Goal: Task Accomplishment & Management: Complete application form

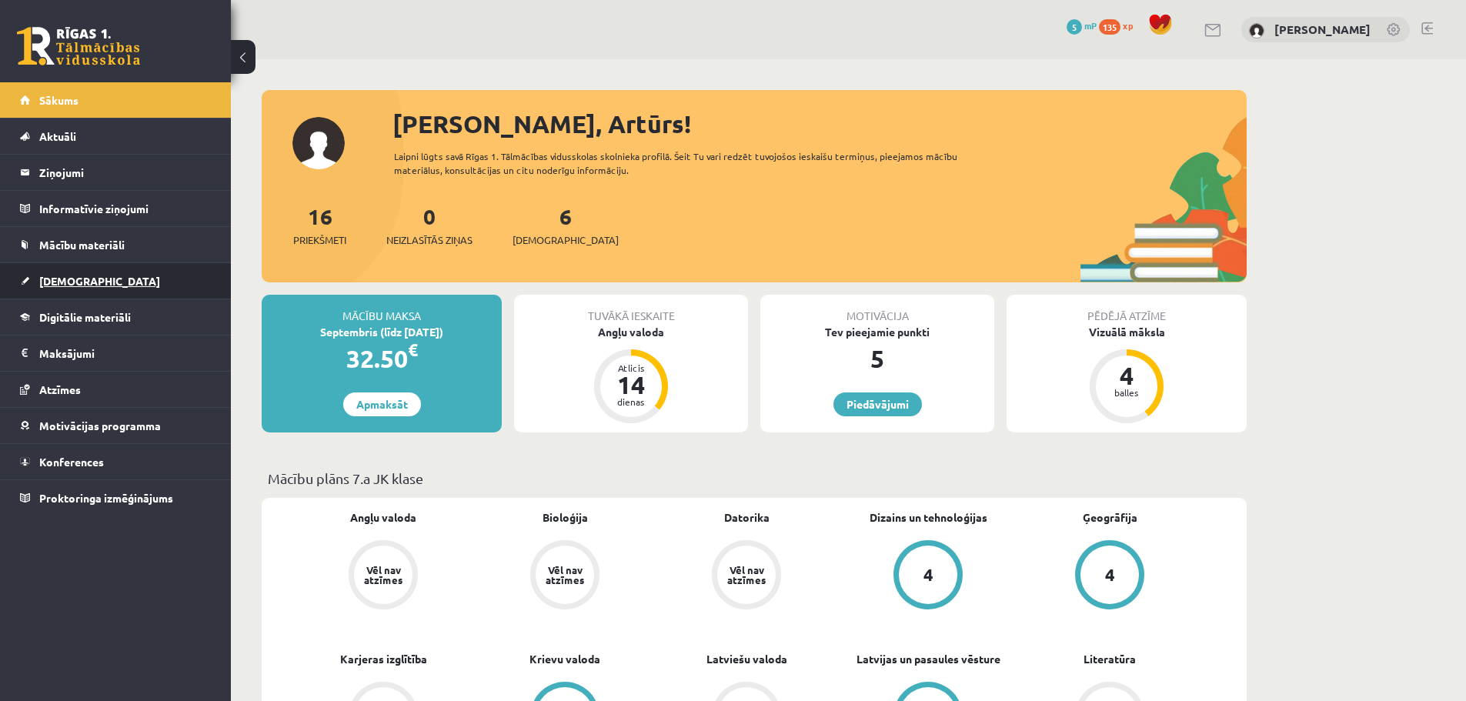
click at [123, 285] on link "[DEMOGRAPHIC_DATA]" at bounding box center [116, 280] width 192 height 35
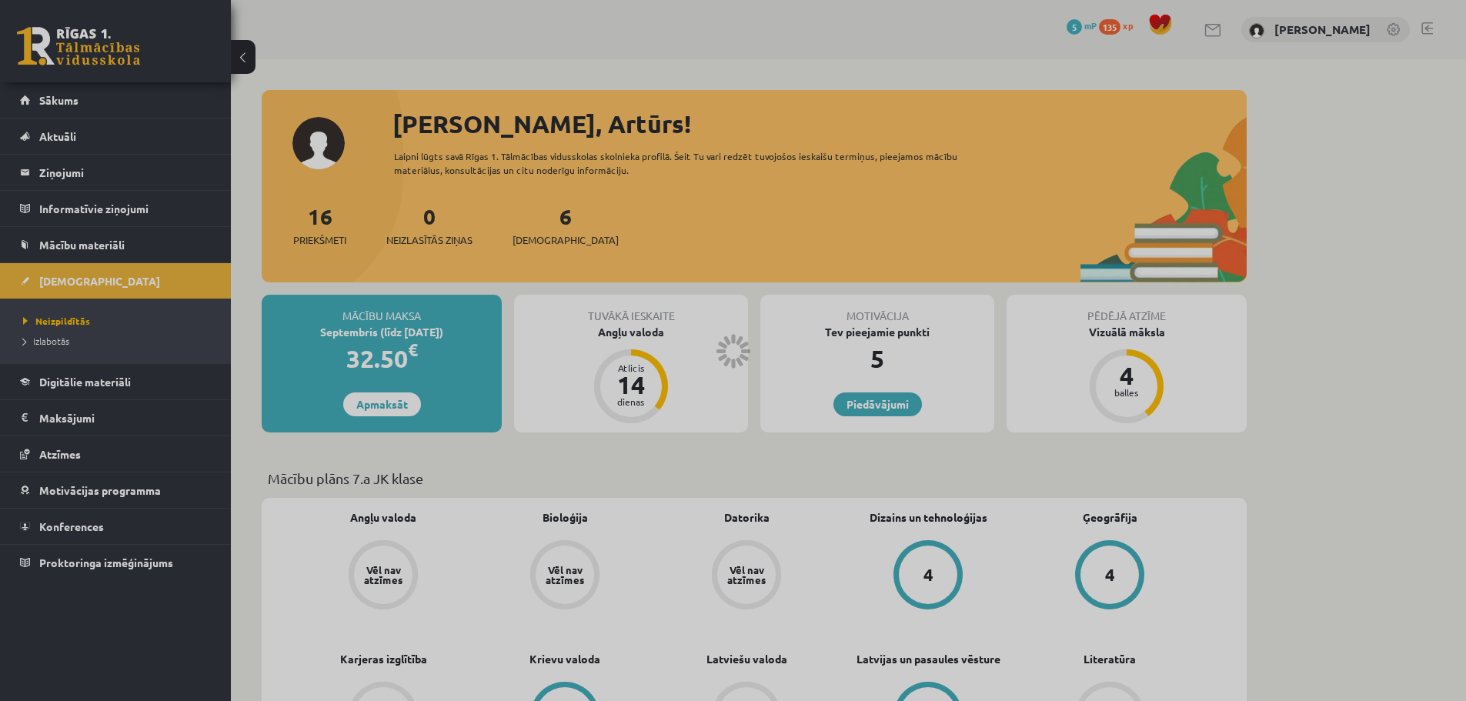
click at [989, 446] on div at bounding box center [733, 350] width 1466 height 701
click at [75, 281] on div at bounding box center [733, 350] width 1466 height 701
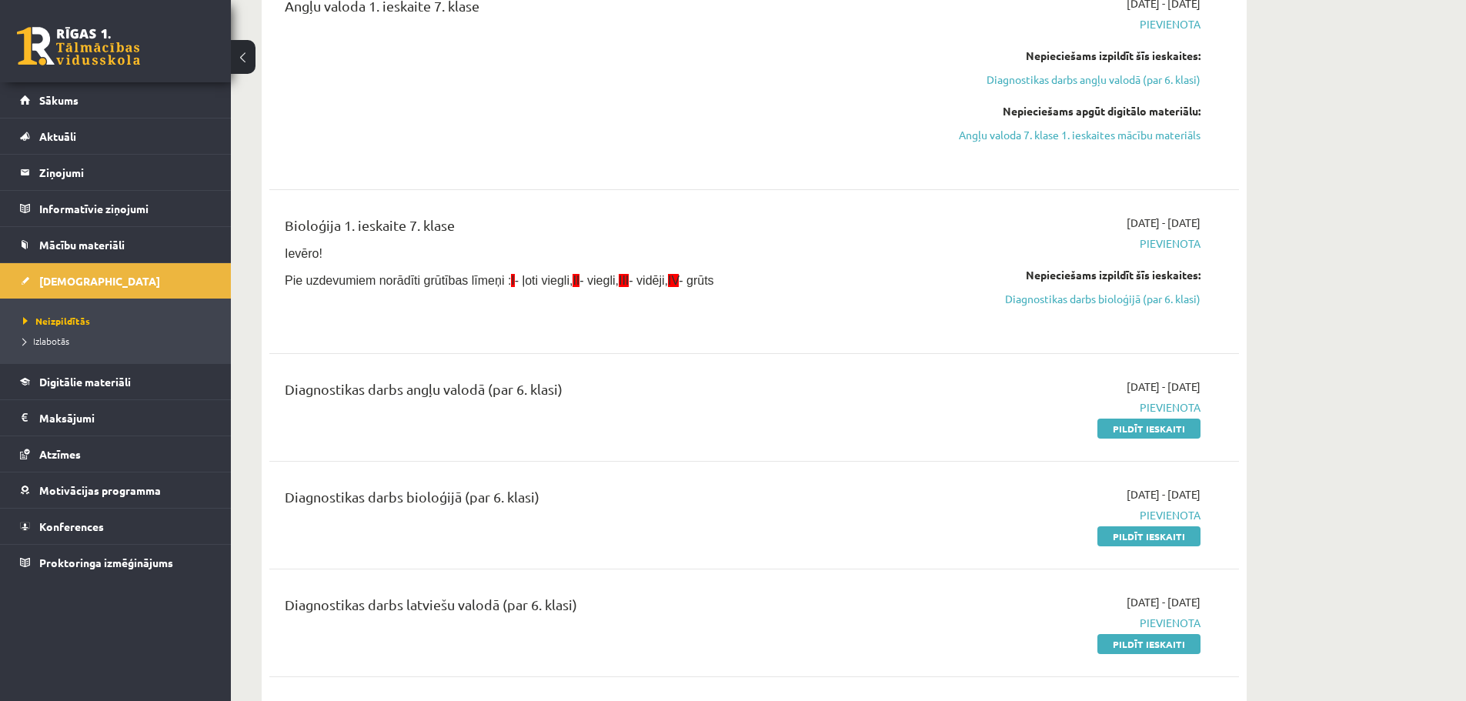
scroll to position [231, 0]
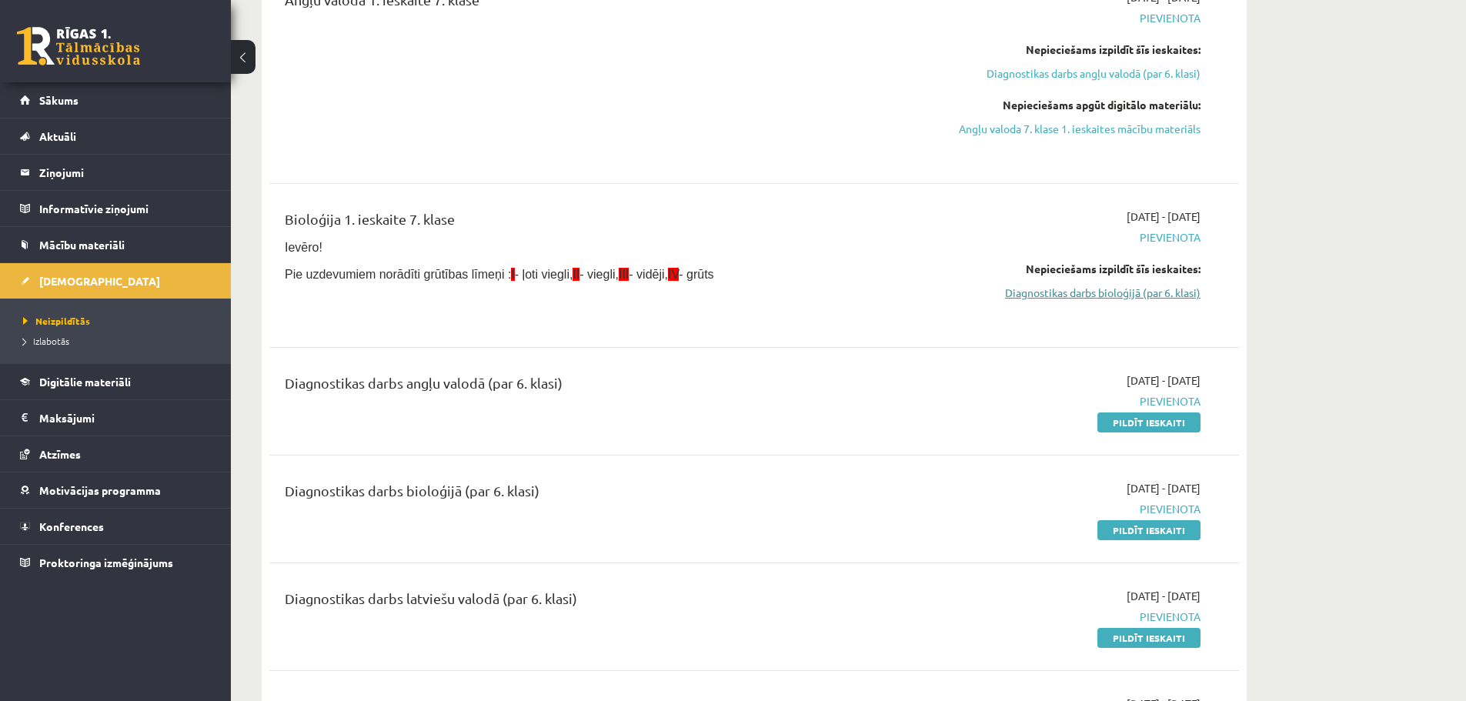
click at [1098, 287] on link "Diagnostikas darbs bioloģijā (par 6. klasi)" at bounding box center [1055, 293] width 290 height 16
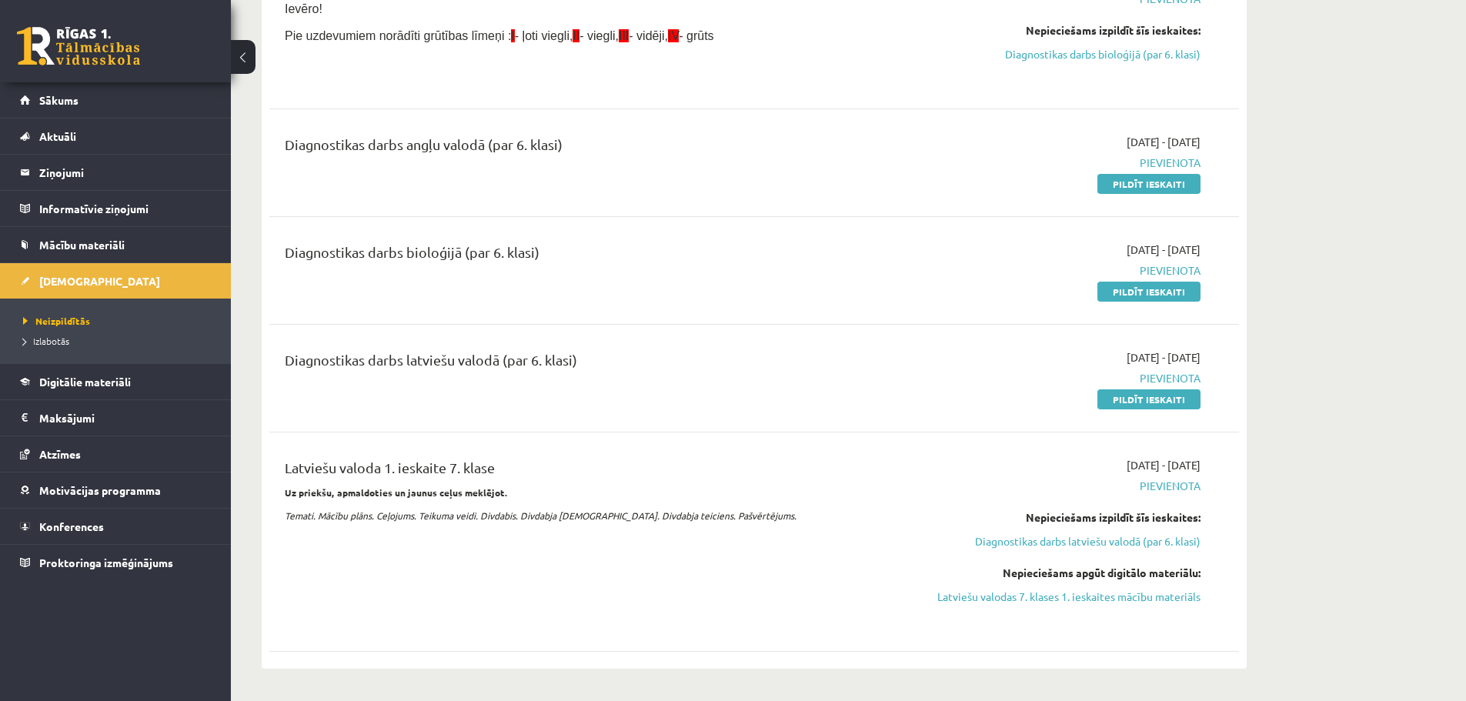
scroll to position [465, 0]
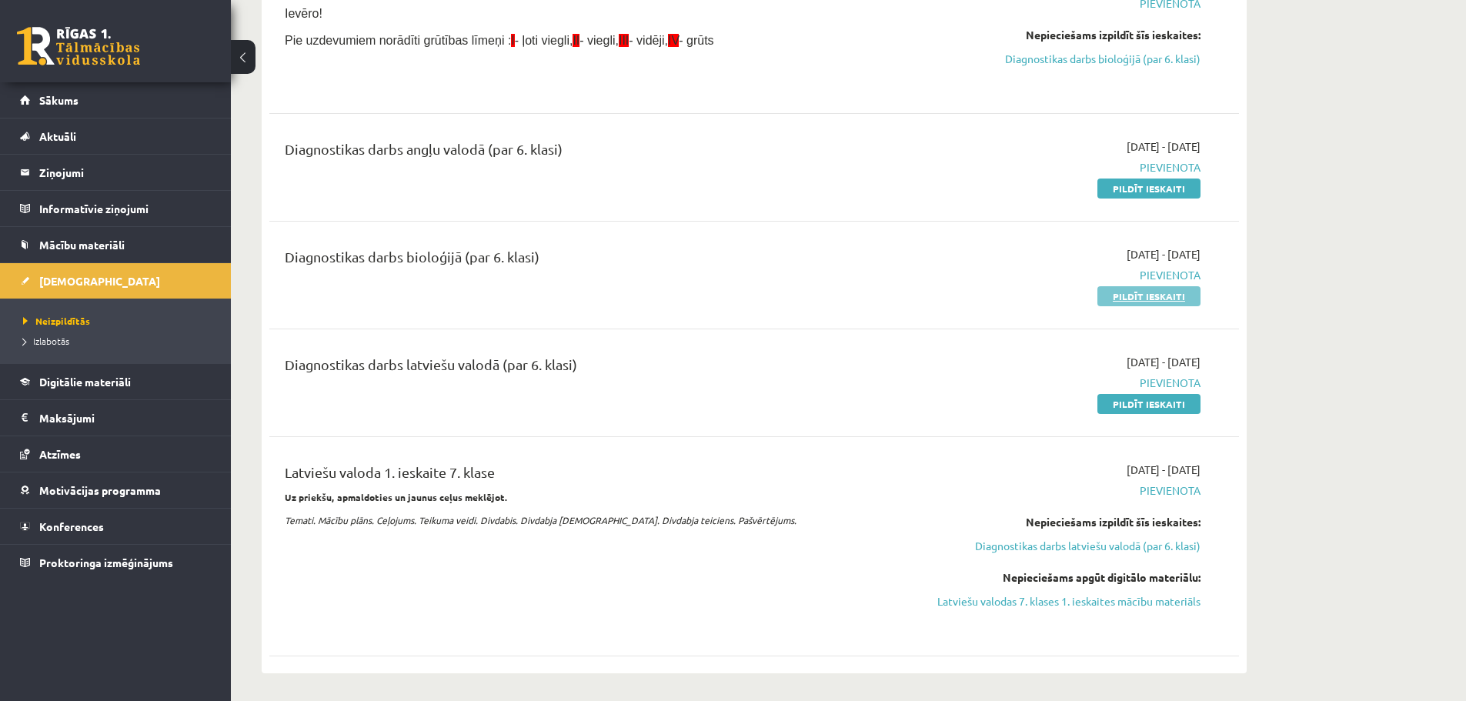
click at [1129, 292] on link "Pildīt ieskaiti" at bounding box center [1148, 296] width 103 height 20
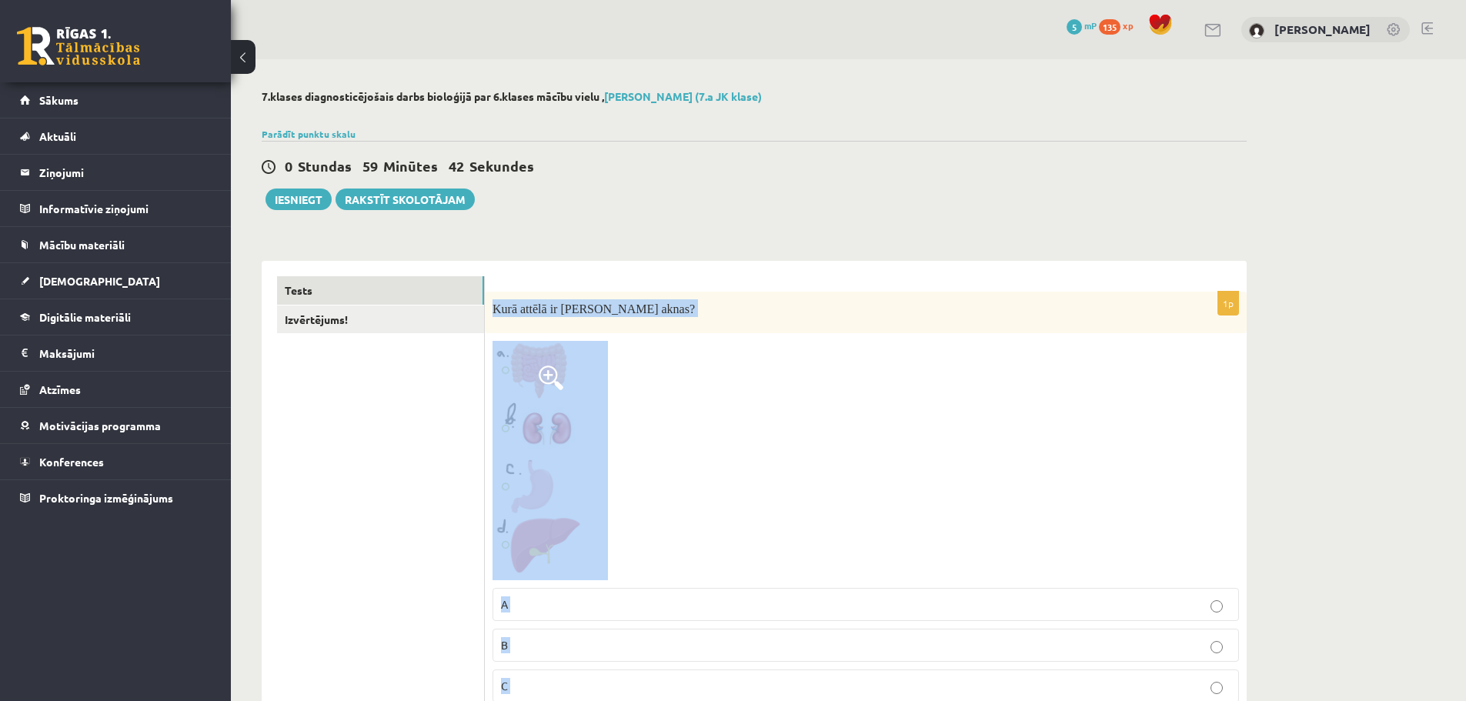
drag, startPoint x: 849, startPoint y: 626, endPoint x: 495, endPoint y: 293, distance: 486.6
copy form "Lore ipsumd si ametcons adipi? E S D E 1t Inc utlabo et dolorem aliquae adminim…"
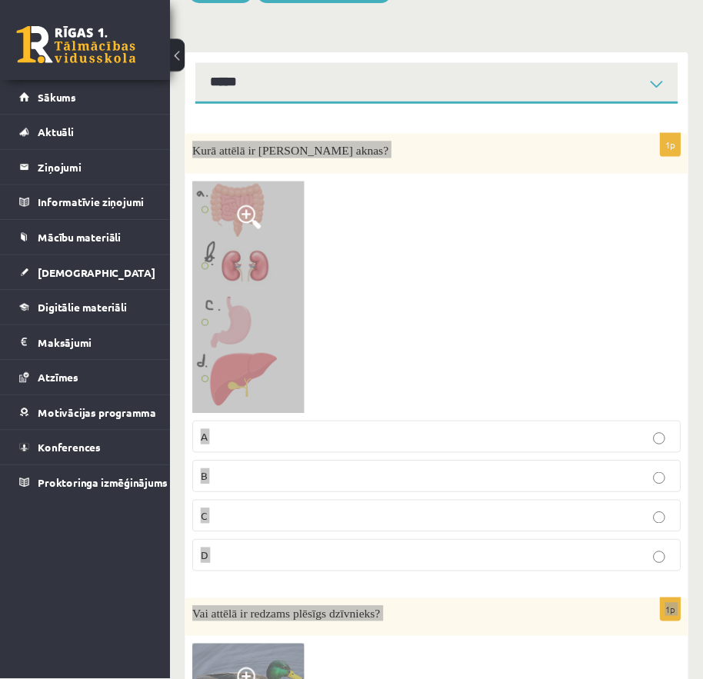
scroll to position [231, 0]
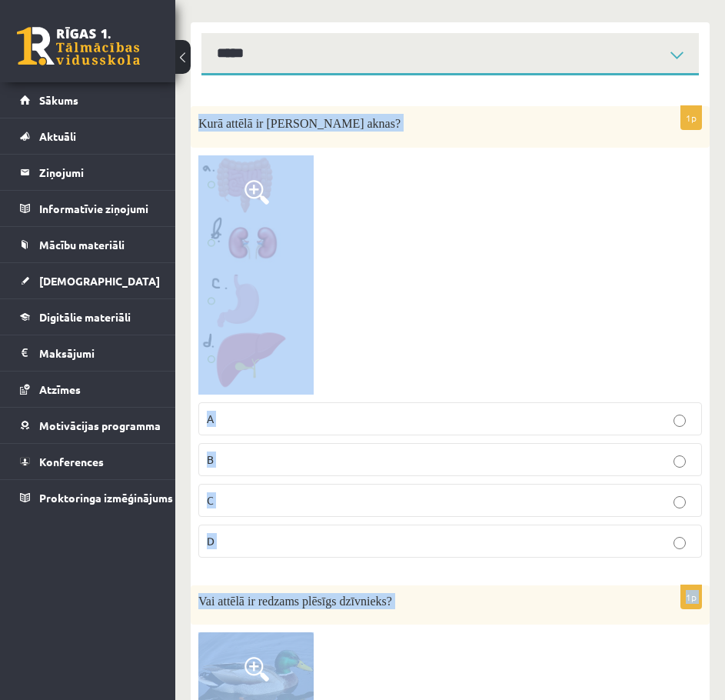
click at [473, 274] on div at bounding box center [450, 274] width 504 height 238
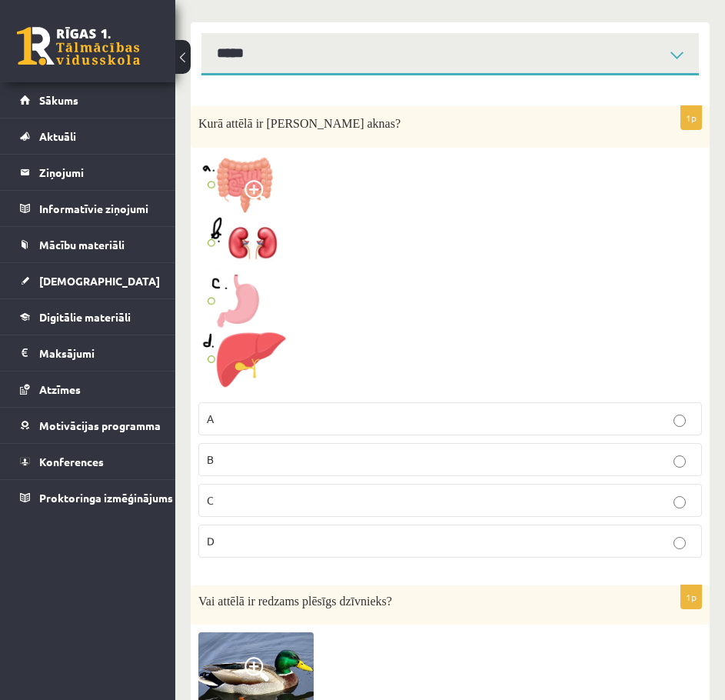
click at [199, 359] on img at bounding box center [255, 274] width 115 height 238
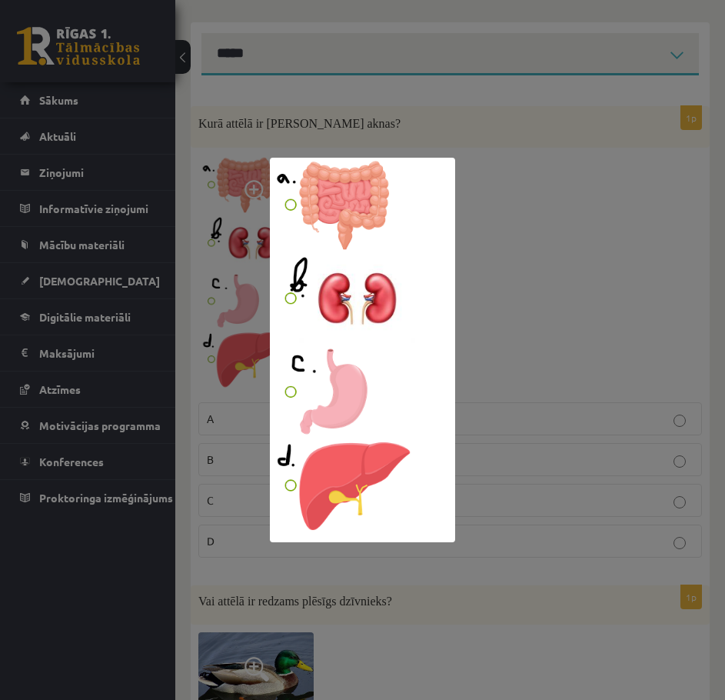
click at [549, 303] on div at bounding box center [362, 350] width 725 height 700
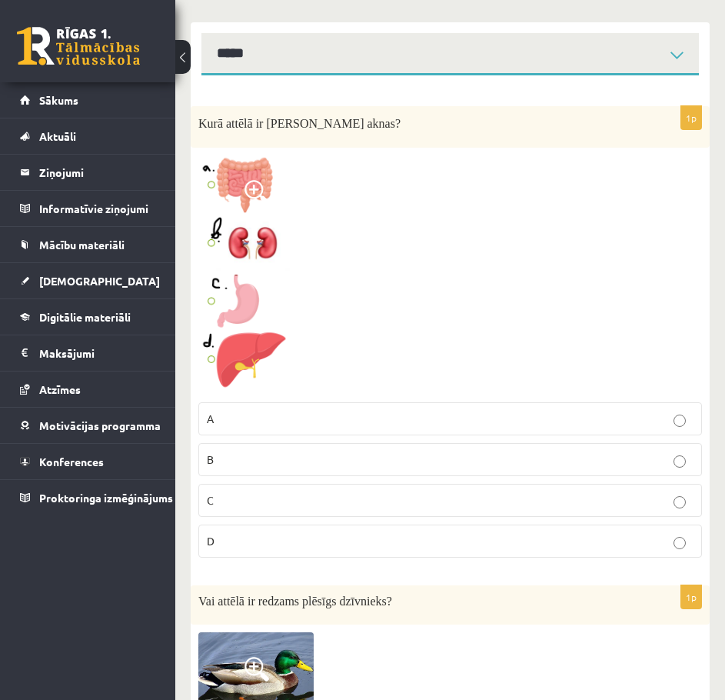
click at [273, 539] on p "D" at bounding box center [450, 541] width 487 height 16
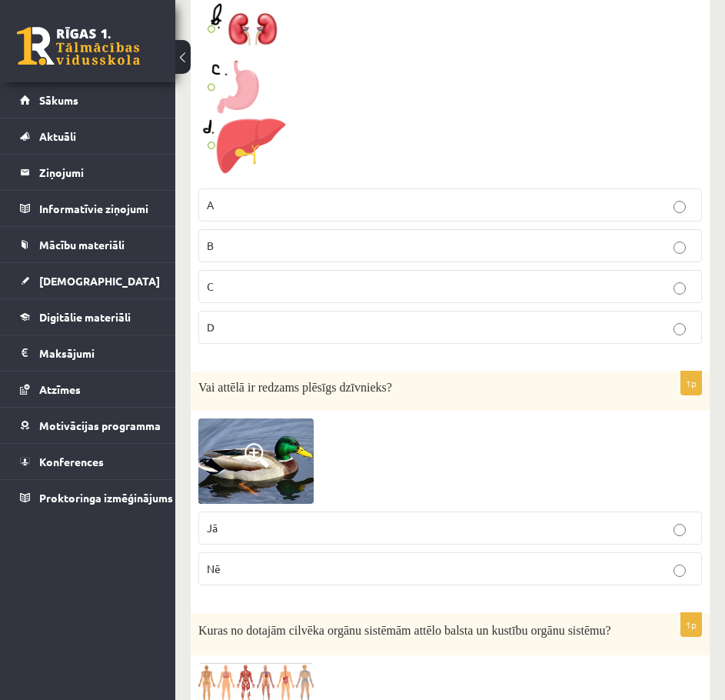
scroll to position [449, 0]
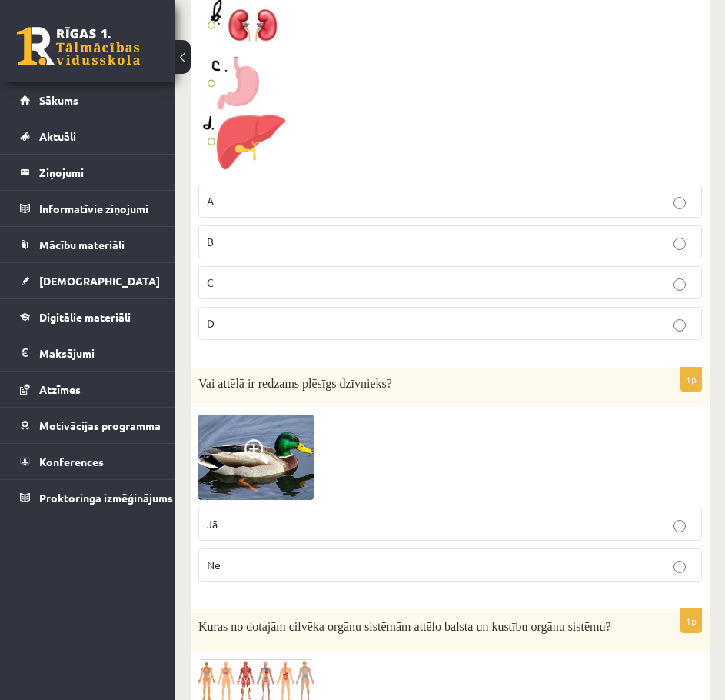
click at [389, 532] on p "Jā" at bounding box center [450, 524] width 487 height 16
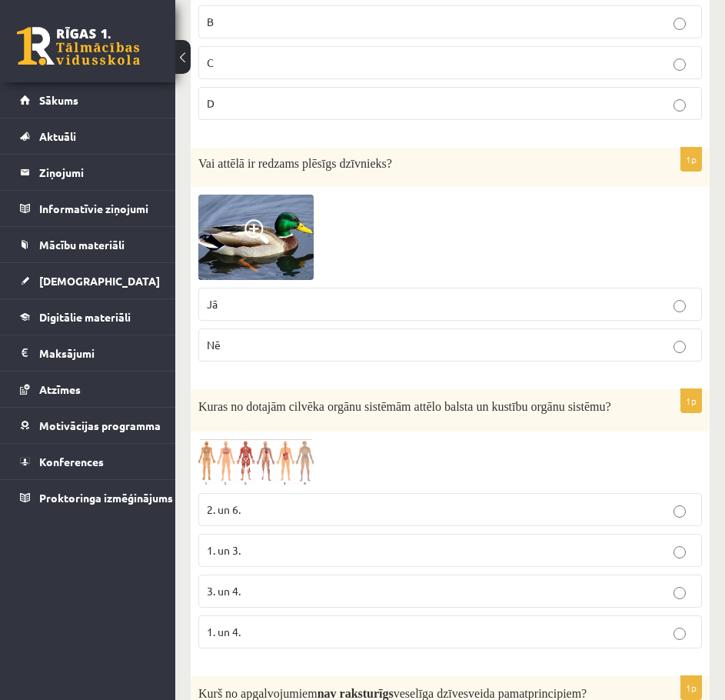
scroll to position [679, 0]
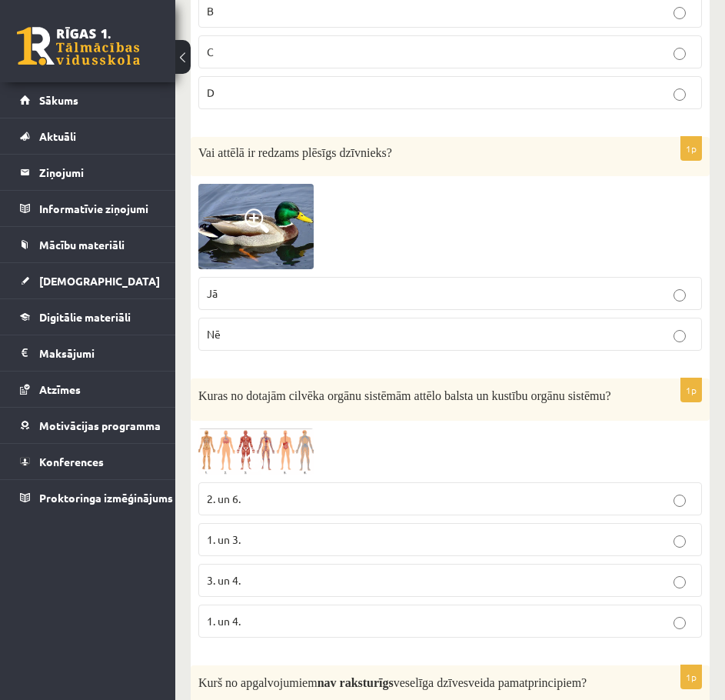
click at [338, 615] on p "1. un 4." at bounding box center [450, 621] width 487 height 16
click at [325, 396] on span "Kuras no dotajām cilvēka orgānu sistēmām attēlo balsta un kustību orgānu sistēm…" at bounding box center [404, 395] width 413 height 13
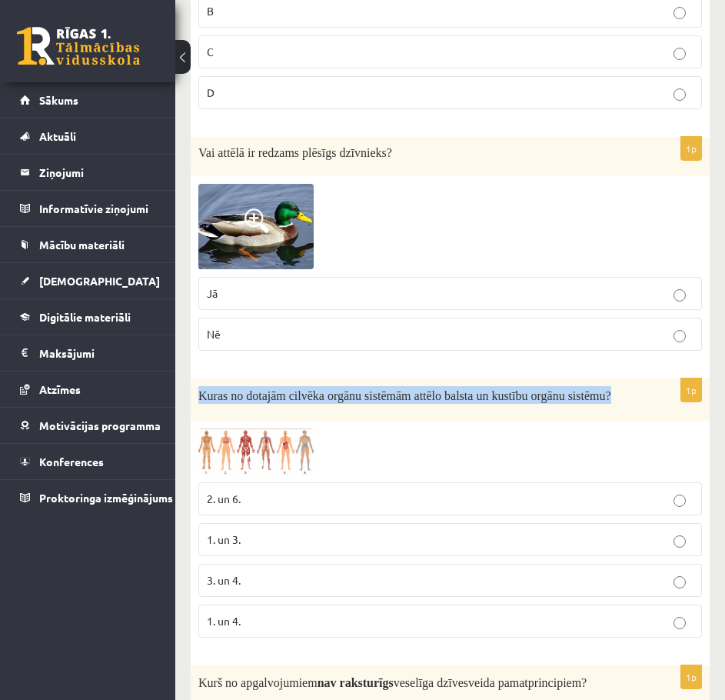
click at [325, 396] on span "Kuras no dotajām cilvēka orgānu sistēmām attēlo balsta un kustību orgānu sistēm…" at bounding box center [404, 395] width 413 height 13
click at [296, 451] on img at bounding box center [255, 452] width 115 height 46
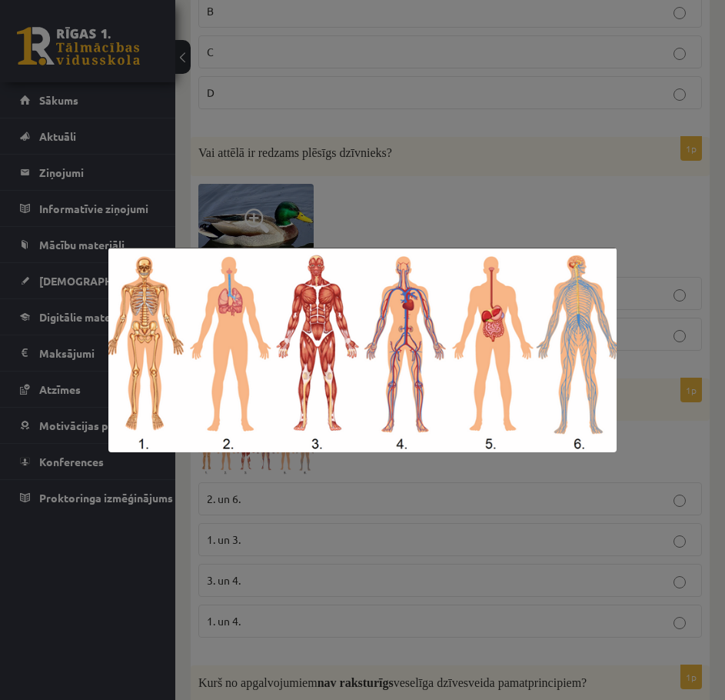
click at [682, 449] on div at bounding box center [362, 350] width 725 height 700
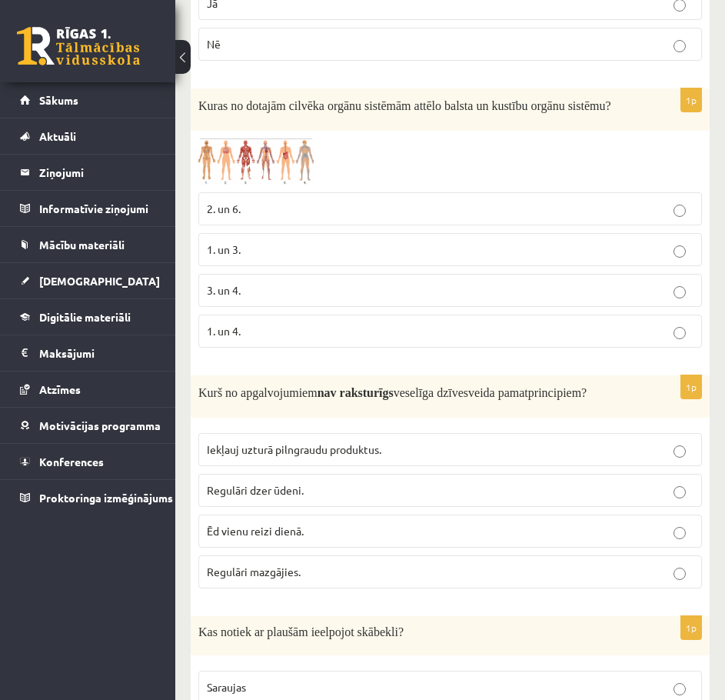
scroll to position [987, 0]
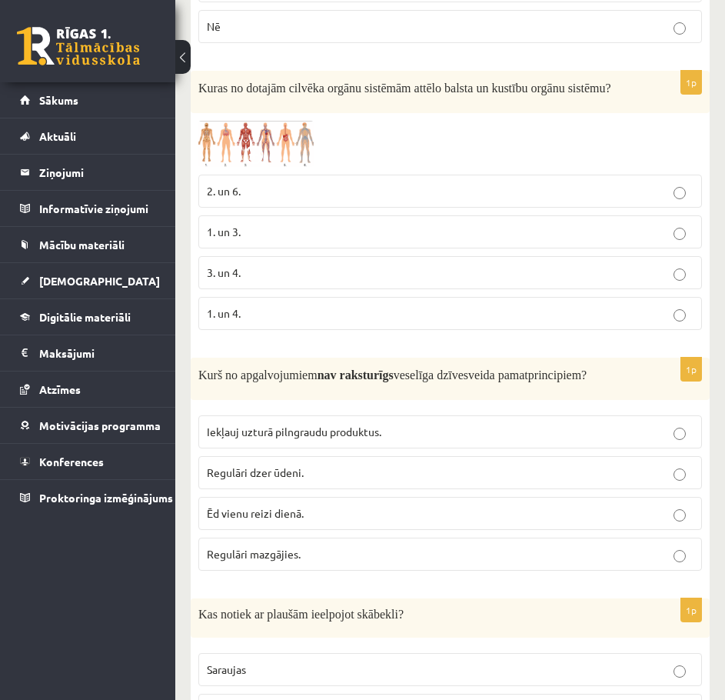
click at [353, 511] on p "Ēd vienu reizi dienā." at bounding box center [450, 513] width 487 height 16
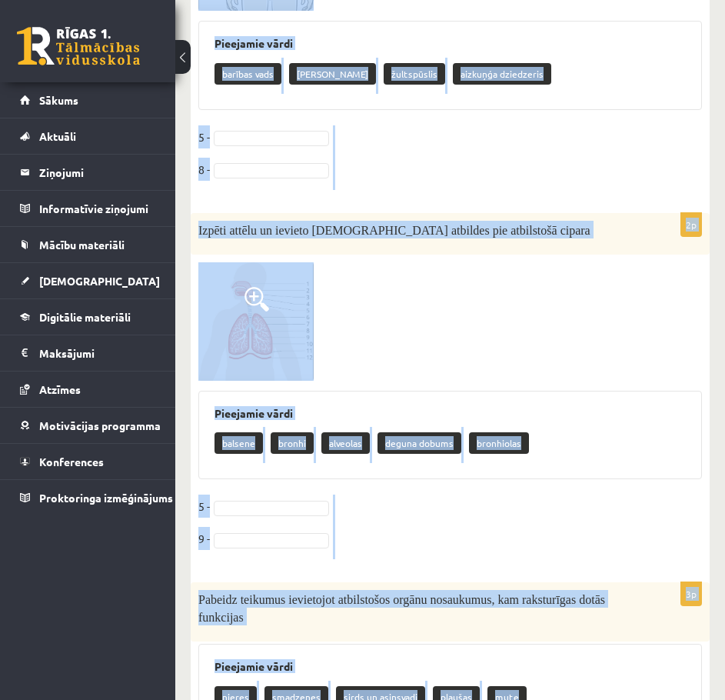
scroll to position [6940, 0]
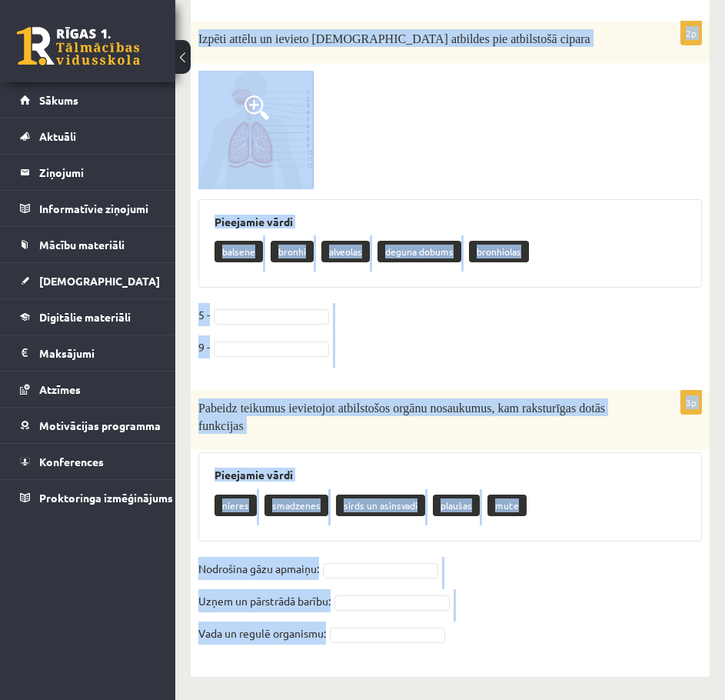
drag, startPoint x: 195, startPoint y: 378, endPoint x: 467, endPoint y: 707, distance: 426.8
copy form "Kas notiek ar plaušām ieelpojot skābekli? Saraujas Izplešas Nekas nenotiek Sama…"
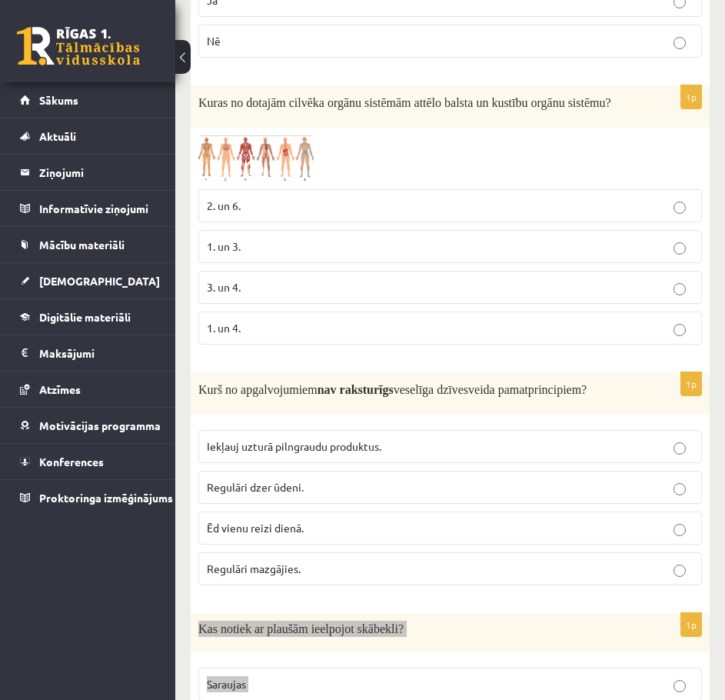
scroll to position [1093, 0]
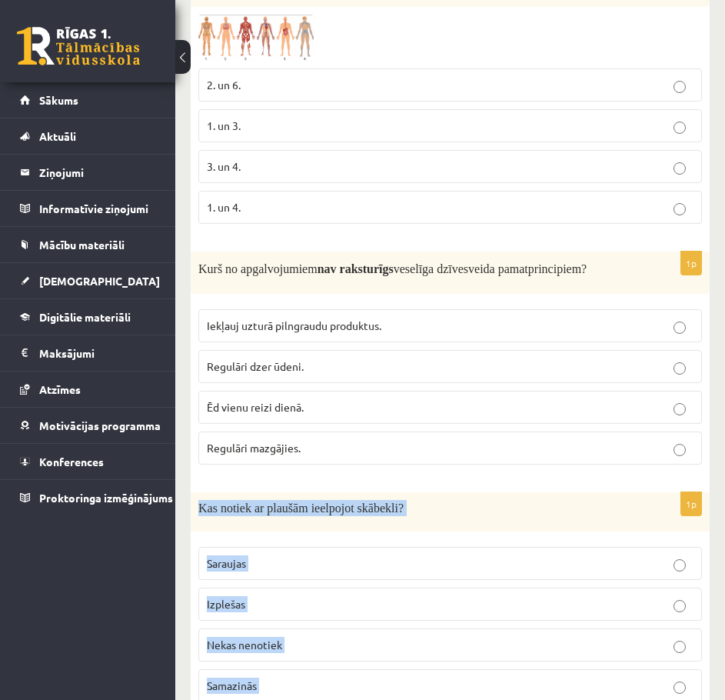
click at [488, 509] on p "Kas notiek ar plaušām ieelpojot skābekli?" at bounding box center [411, 508] width 427 height 16
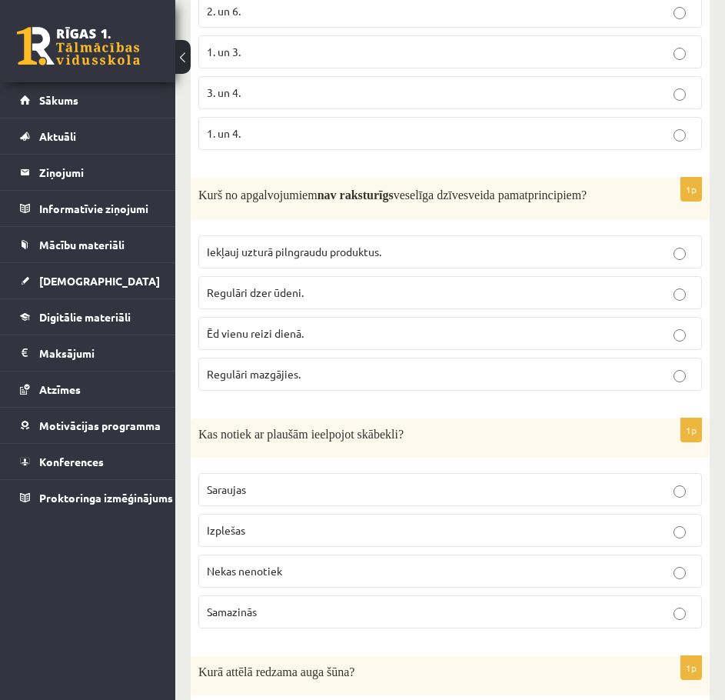
scroll to position [1170, 0]
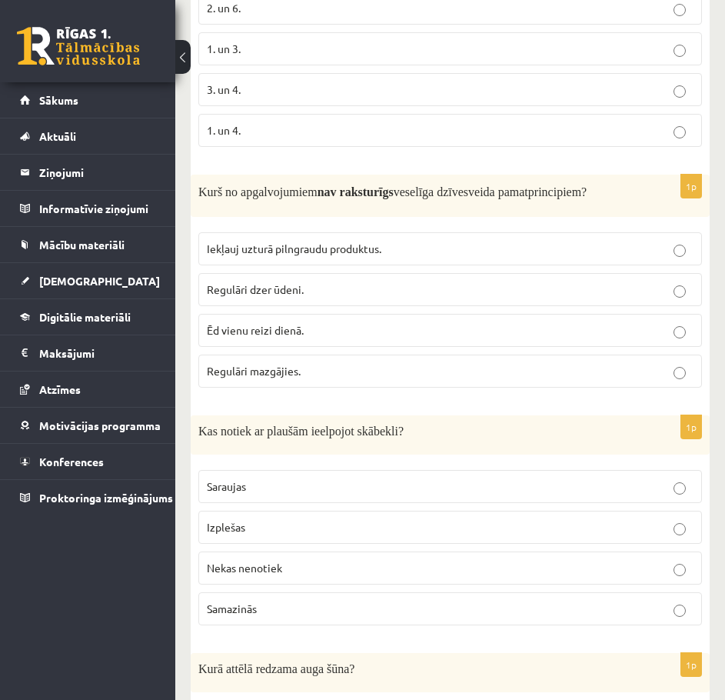
click at [548, 540] on label "Izplešas" at bounding box center [450, 527] width 504 height 33
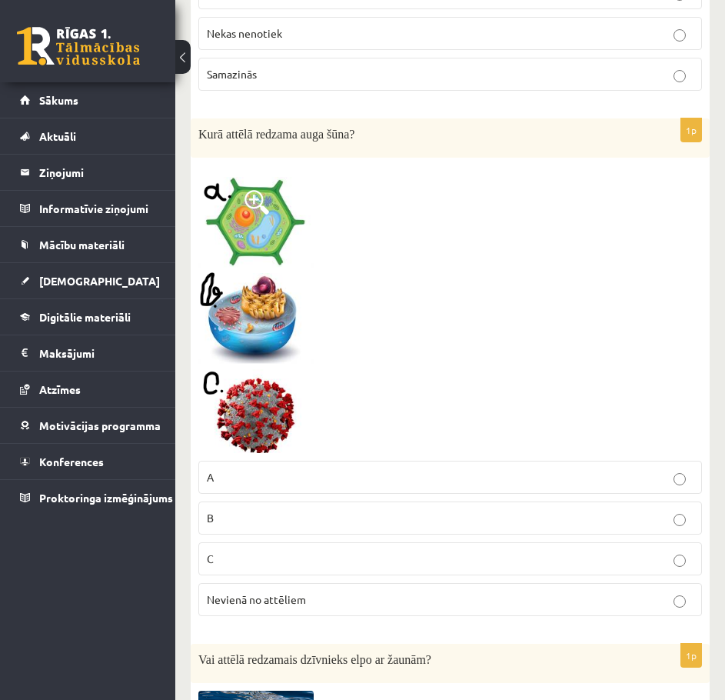
scroll to position [1709, 0]
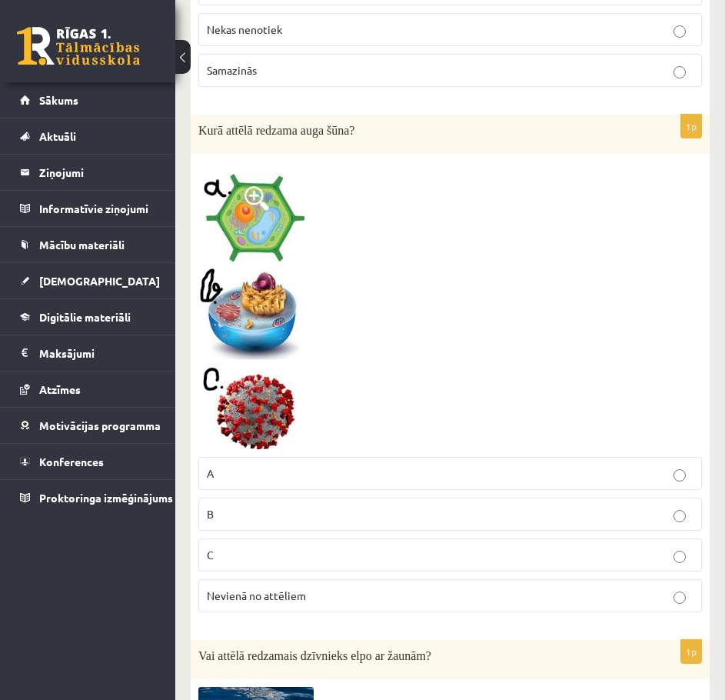
click at [493, 473] on p "A" at bounding box center [450, 473] width 487 height 16
click at [525, 589] on p "Nevienā no attēliem" at bounding box center [450, 596] width 487 height 16
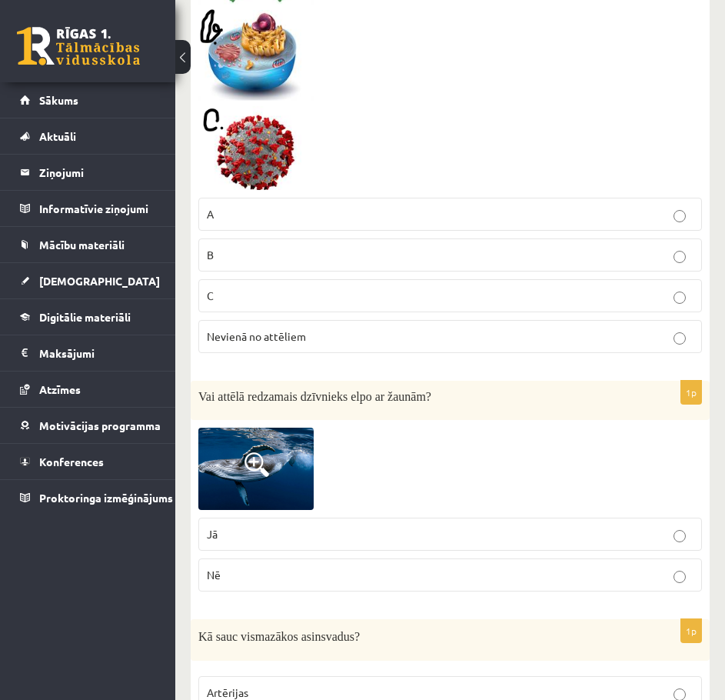
scroll to position [2016, 0]
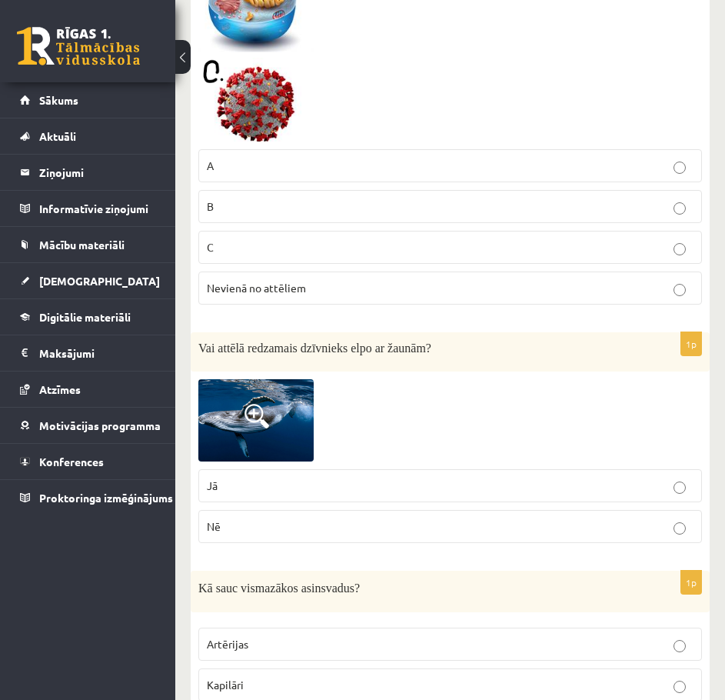
click at [465, 478] on p "Jā" at bounding box center [450, 486] width 487 height 16
click at [469, 484] on p "Jā" at bounding box center [450, 486] width 487 height 16
click at [472, 492] on p "Jā" at bounding box center [450, 486] width 487 height 16
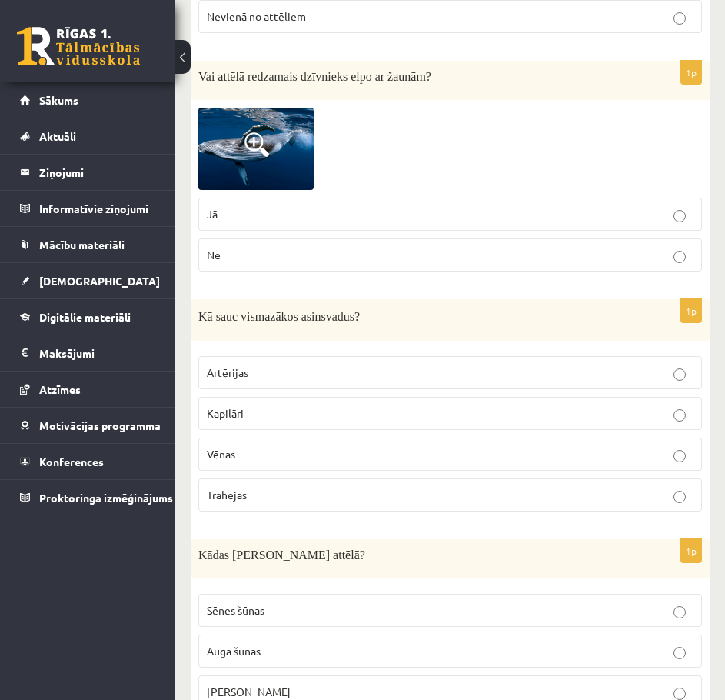
scroll to position [2324, 0]
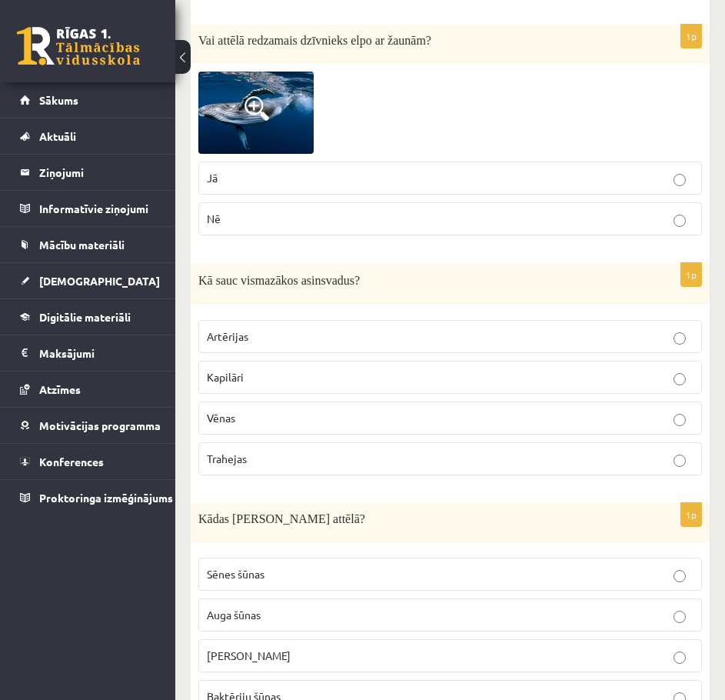
click at [435, 369] on label "Kapilāri" at bounding box center [450, 377] width 504 height 33
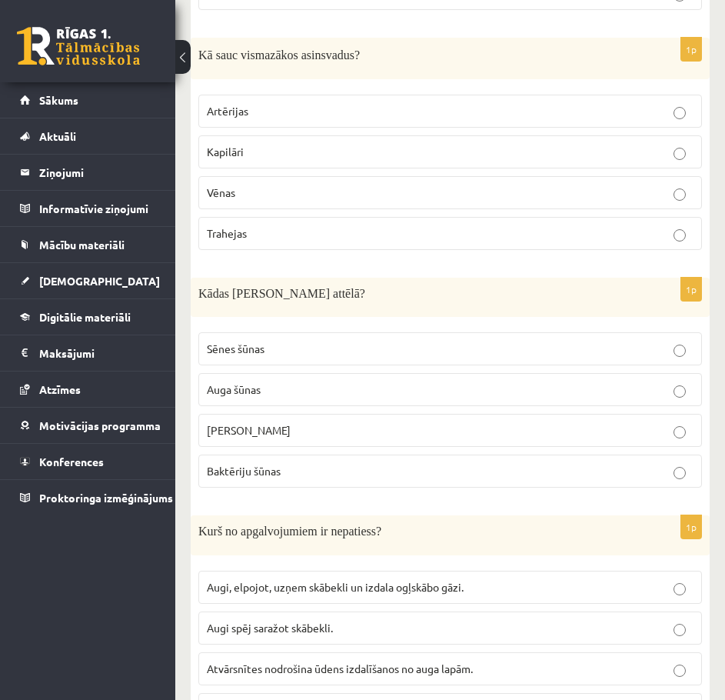
scroll to position [2555, 0]
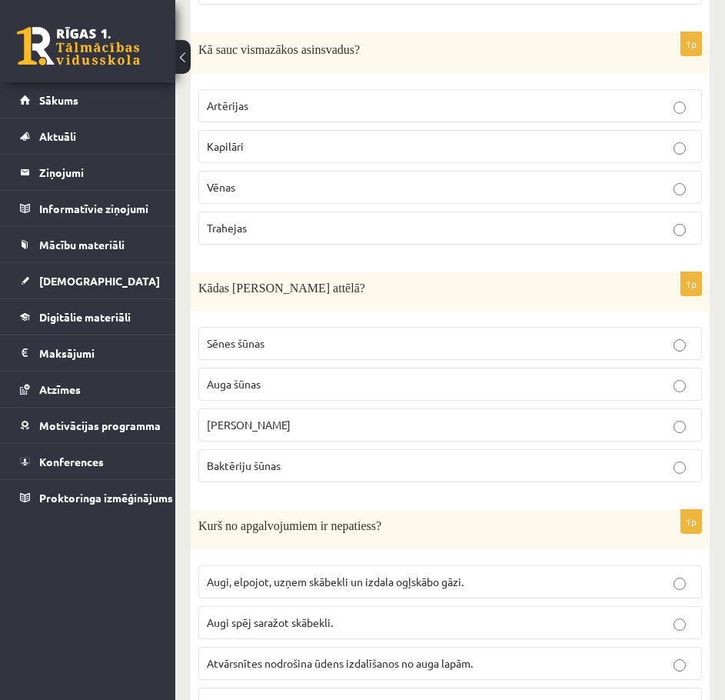
click at [360, 383] on p "Auga šūnas" at bounding box center [450, 384] width 487 height 16
click at [693, 287] on p "1p" at bounding box center [692, 284] width 22 height 25
click at [292, 275] on div "Kādas šūnas redzamas attēlā?" at bounding box center [450, 291] width 519 height 39
click at [285, 288] on span "Kādas šūnas redzamas attēlā?" at bounding box center [281, 288] width 167 height 13
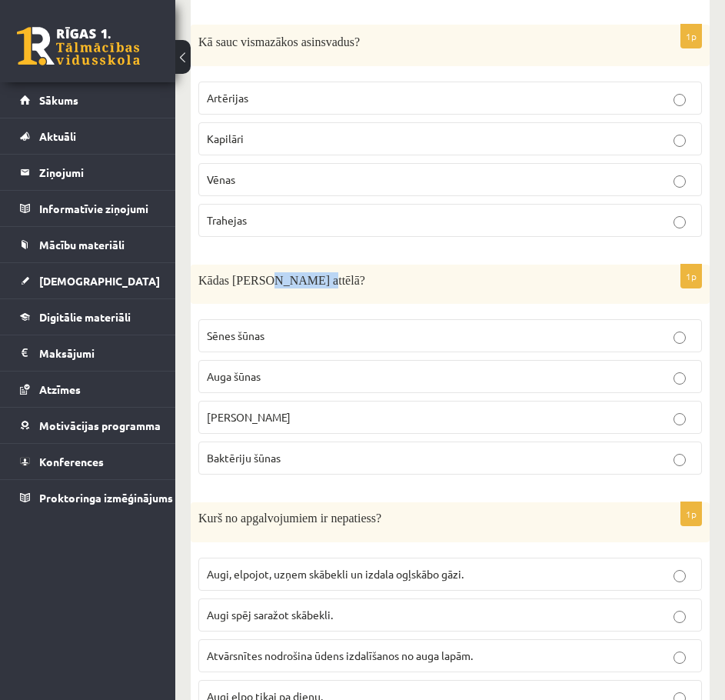
scroll to position [2632, 0]
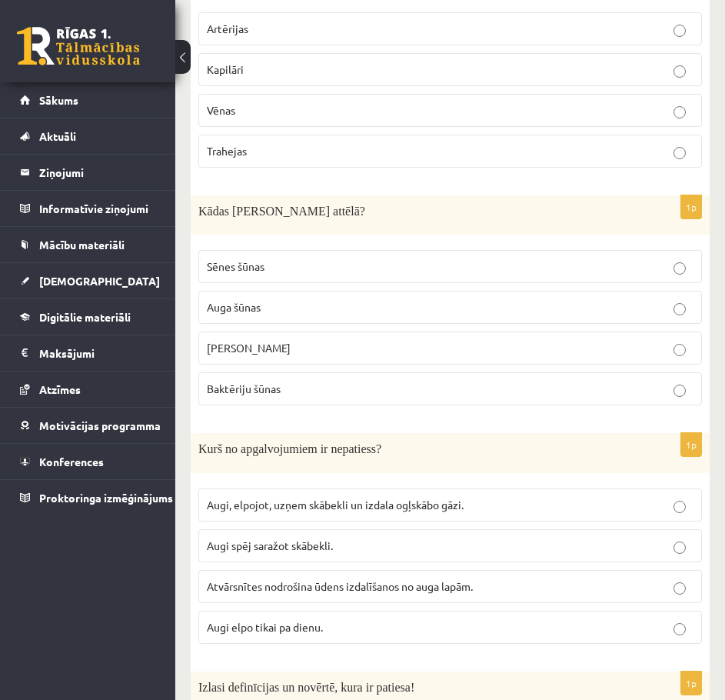
click at [419, 506] on span "Augi, elpojot, uzņem skābekli un izdala ogļskābo gāzi." at bounding box center [335, 505] width 257 height 14
click at [502, 626] on p "Augi elpo tikai pa dienu." at bounding box center [450, 627] width 487 height 16
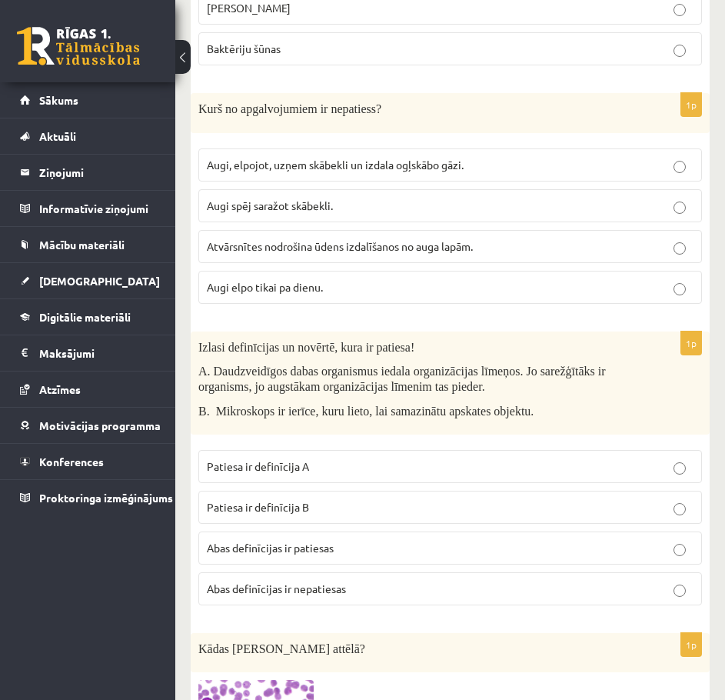
scroll to position [3017, 0]
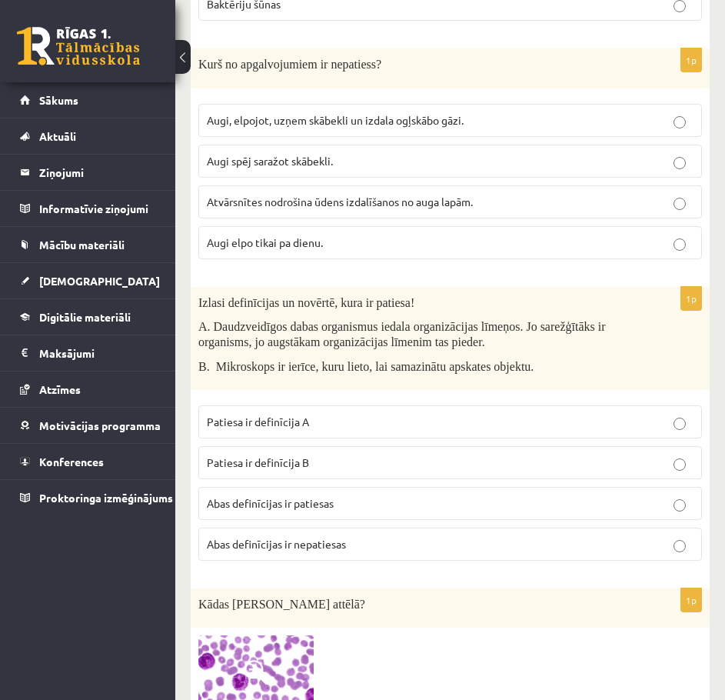
click at [589, 434] on label "Patiesa ir definīcija A" at bounding box center [450, 421] width 504 height 33
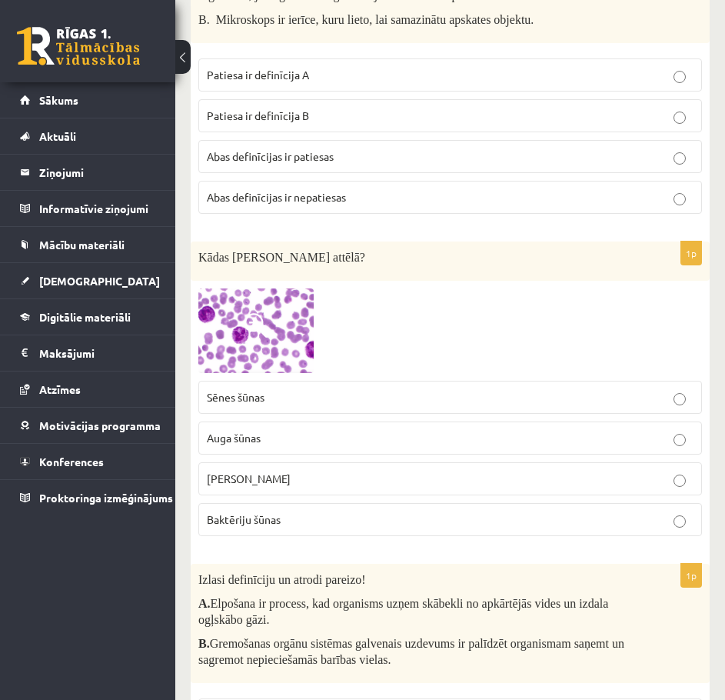
scroll to position [3401, 0]
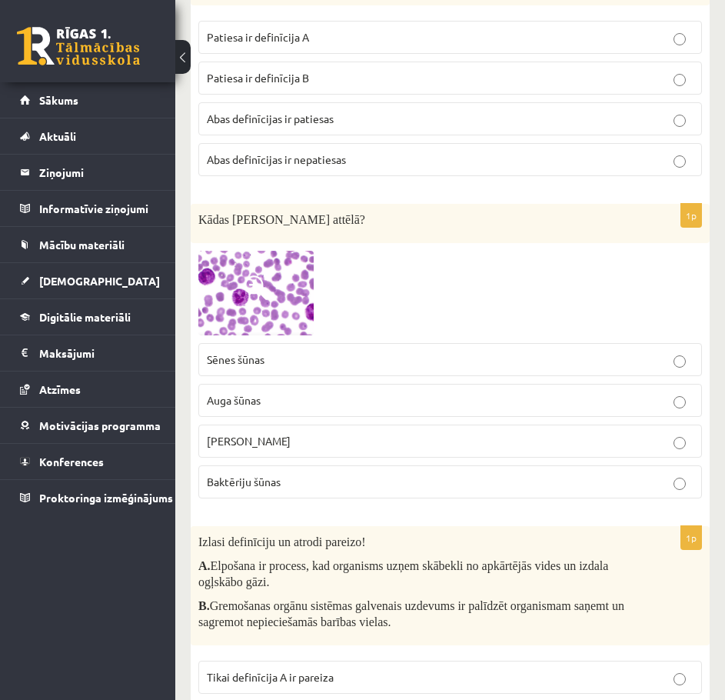
click at [347, 360] on p "Sēnes šūnas" at bounding box center [450, 360] width 487 height 16
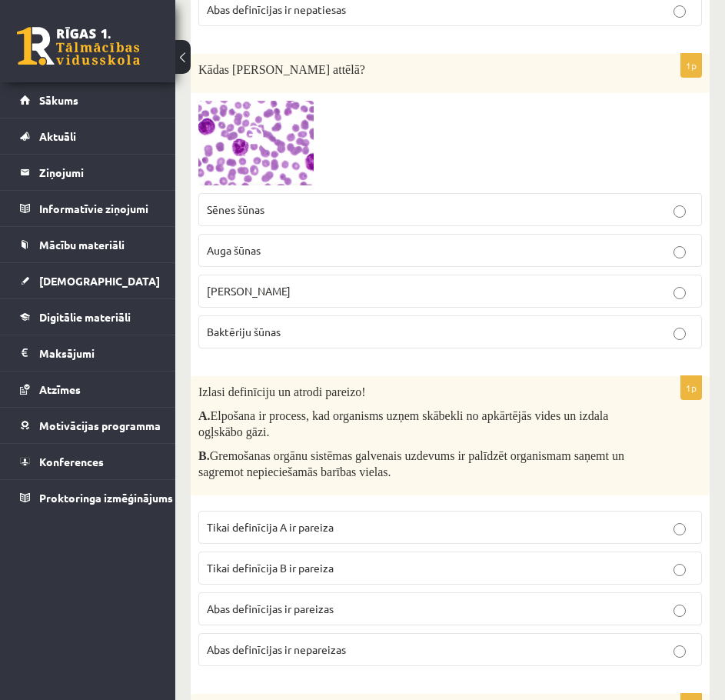
scroll to position [3555, 0]
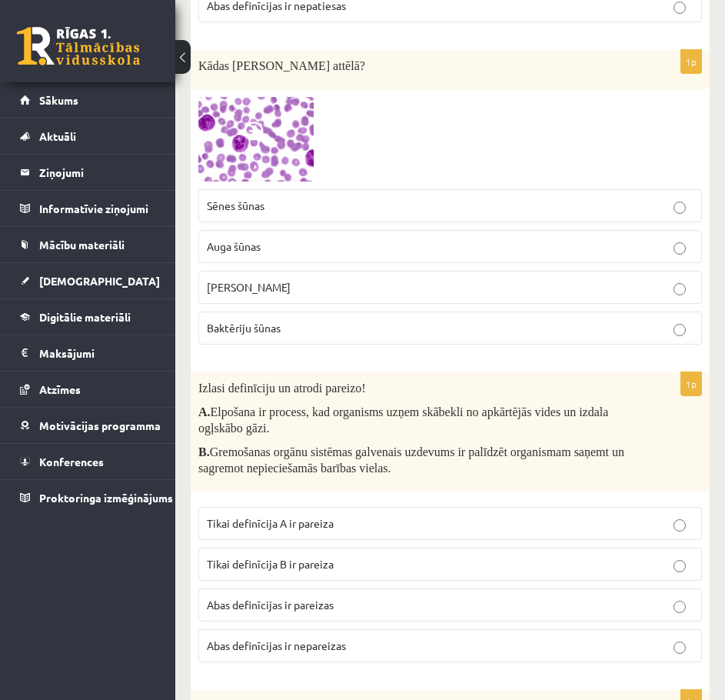
click at [406, 602] on p "Abas definīcijas ir pareizas" at bounding box center [450, 605] width 487 height 16
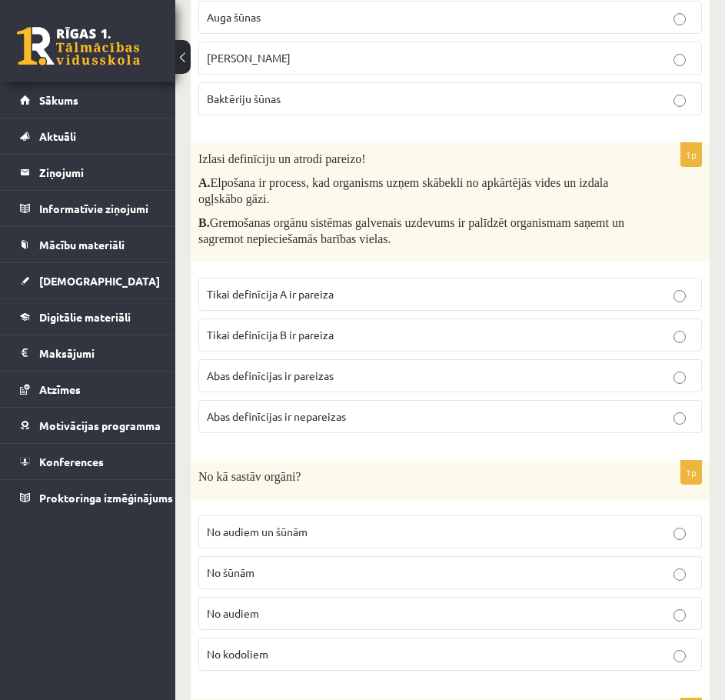
scroll to position [3786, 0]
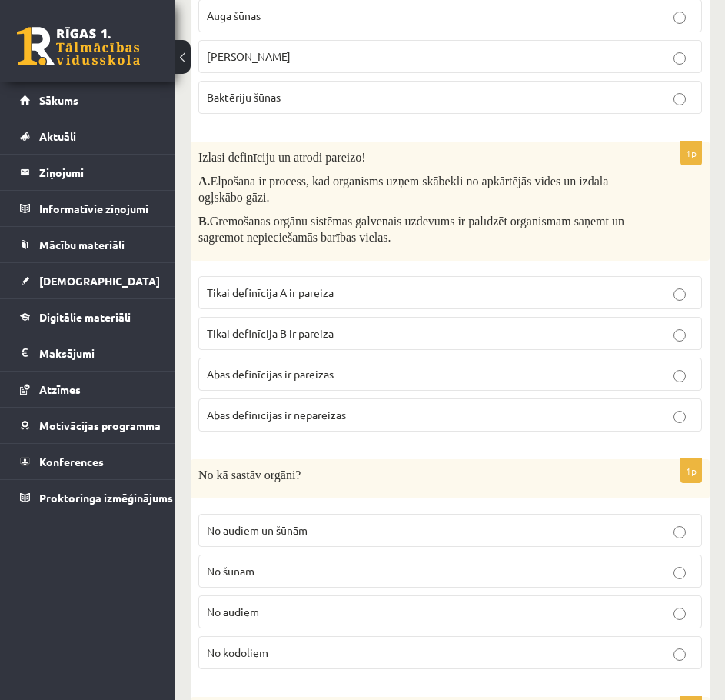
click at [376, 534] on p "No audiem un šūnām" at bounding box center [450, 530] width 487 height 16
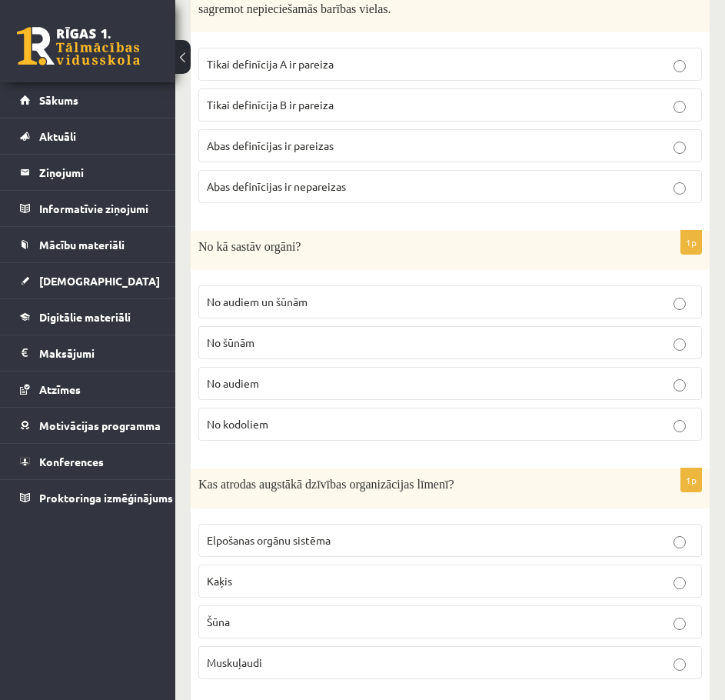
scroll to position [4017, 0]
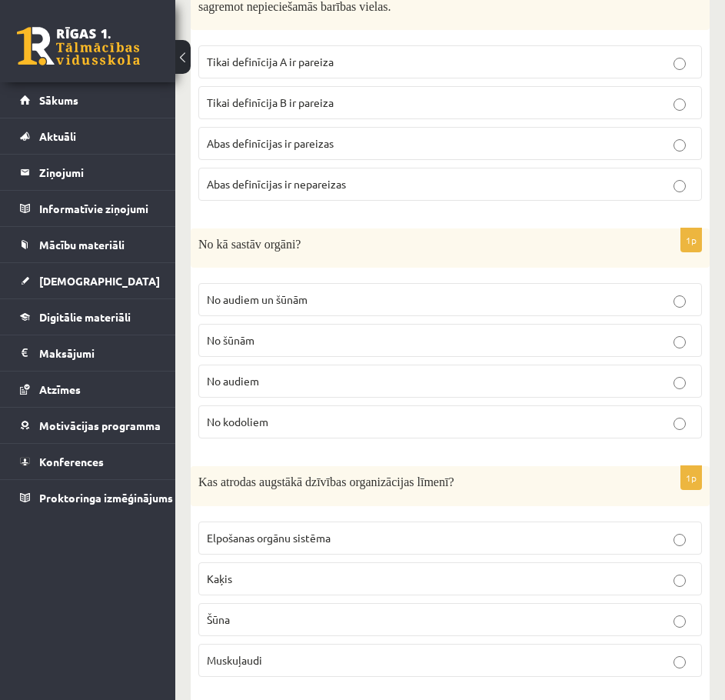
click at [394, 570] on label "Kaķis" at bounding box center [450, 578] width 504 height 33
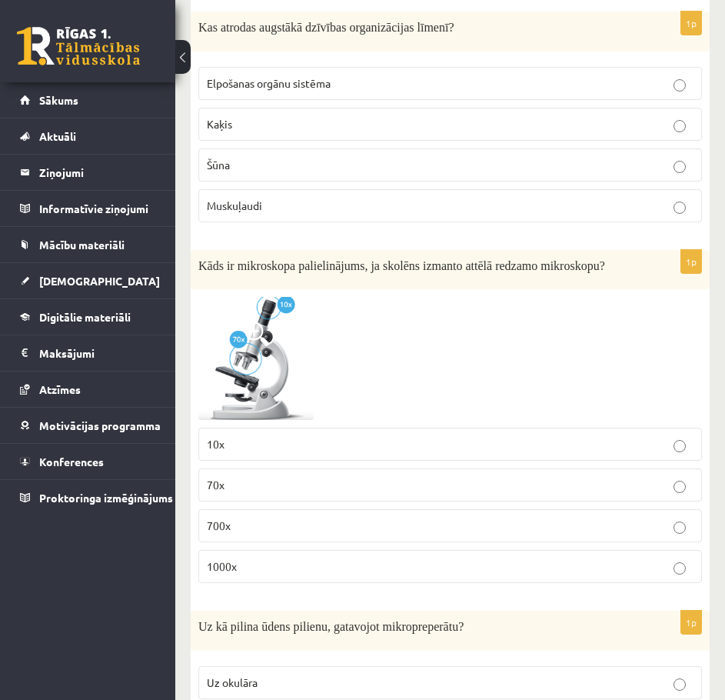
scroll to position [4478, 0]
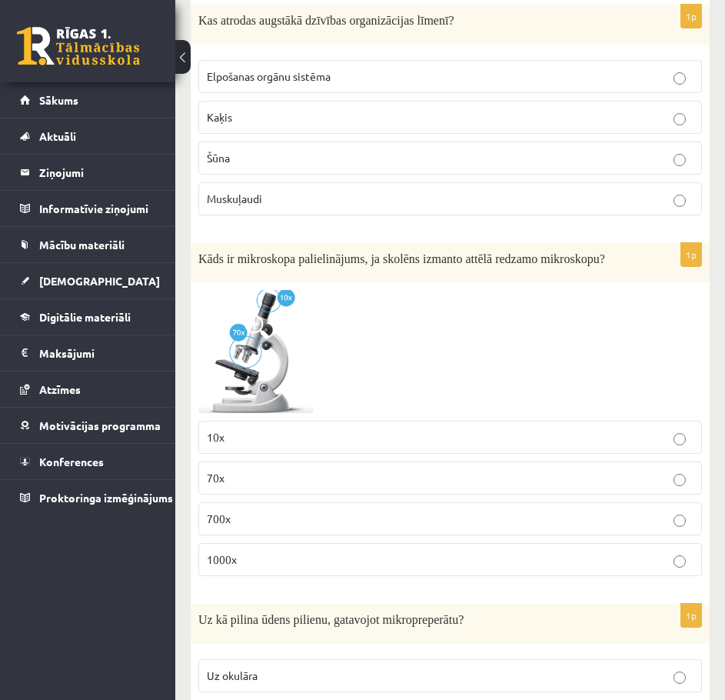
click at [310, 512] on p "700x" at bounding box center [450, 519] width 487 height 16
click at [309, 486] on p "70x" at bounding box center [450, 478] width 487 height 16
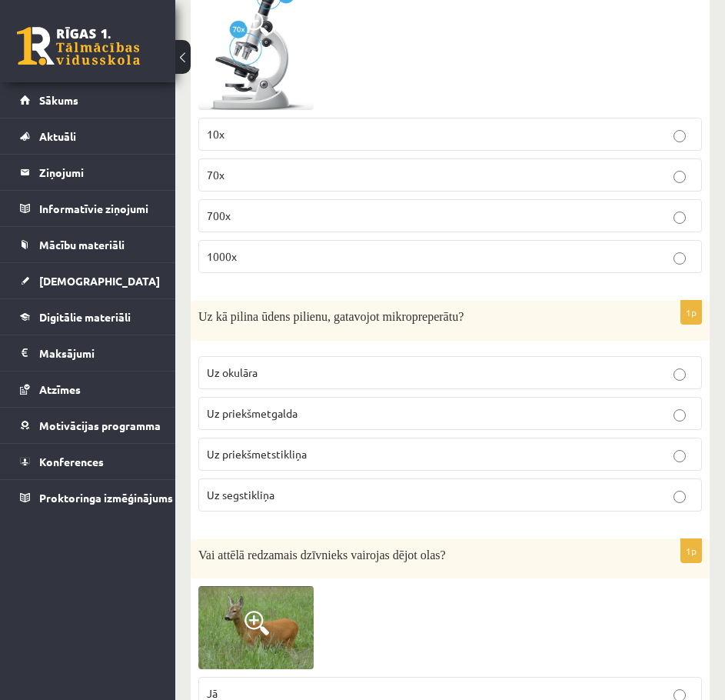
scroll to position [4786, 0]
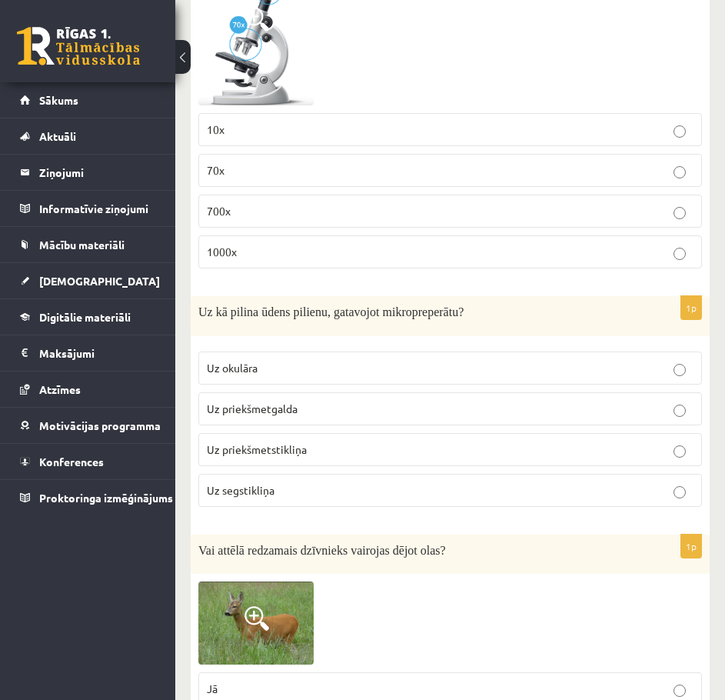
click at [392, 455] on p "Uz priekšmetstikliņa" at bounding box center [450, 450] width 487 height 16
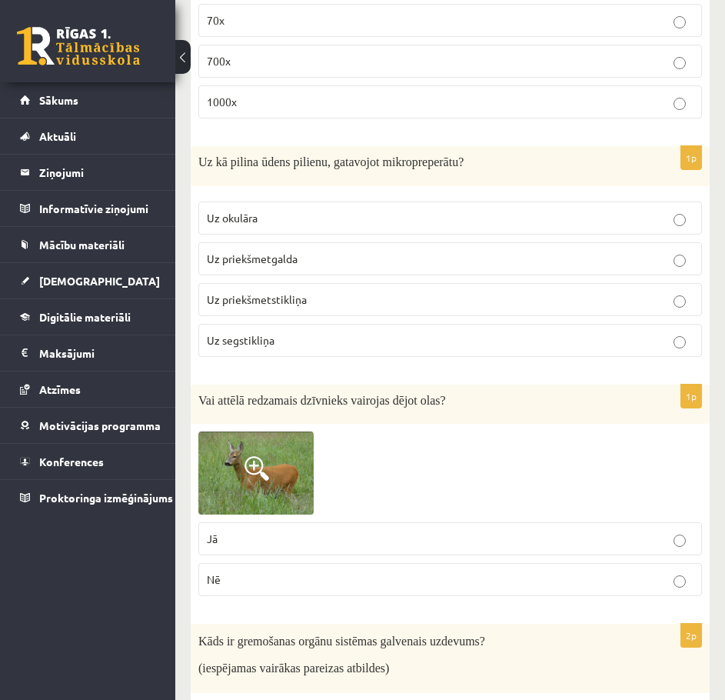
scroll to position [4940, 0]
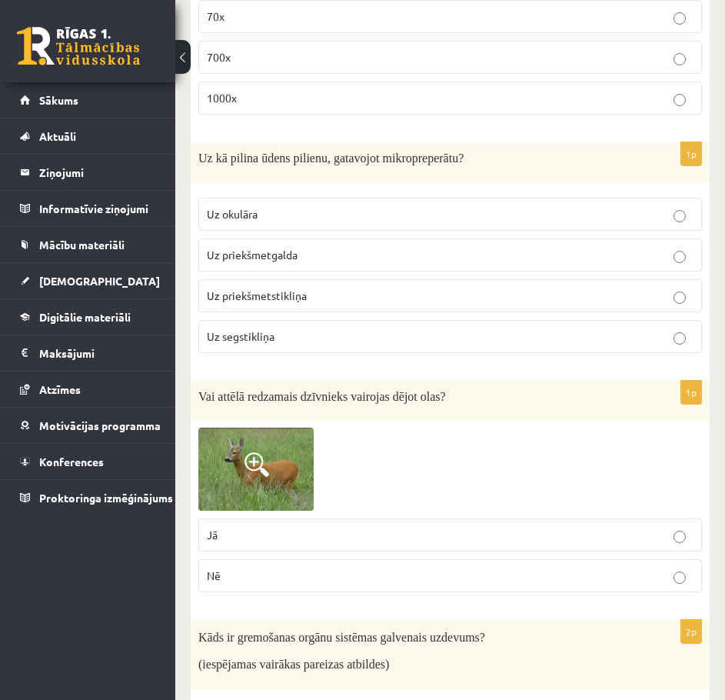
click at [295, 575] on p "Nē" at bounding box center [450, 576] width 487 height 16
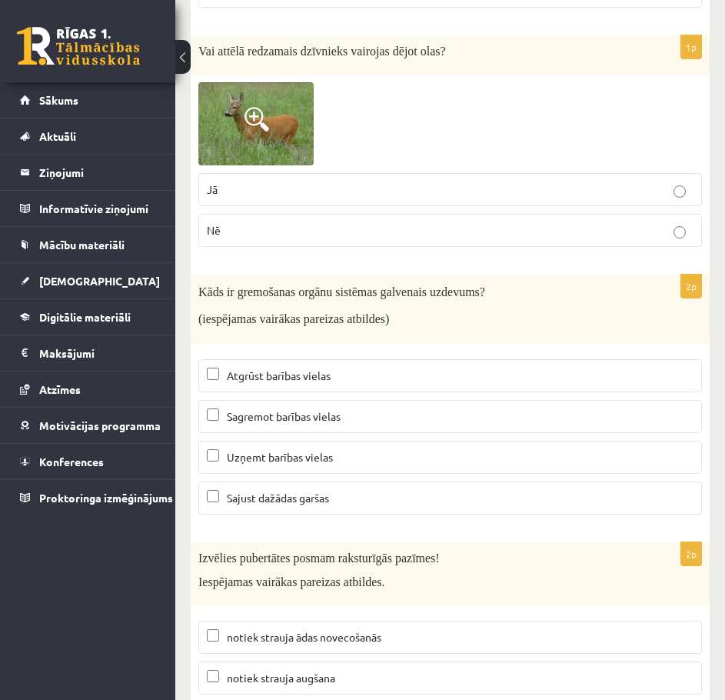
scroll to position [5325, 0]
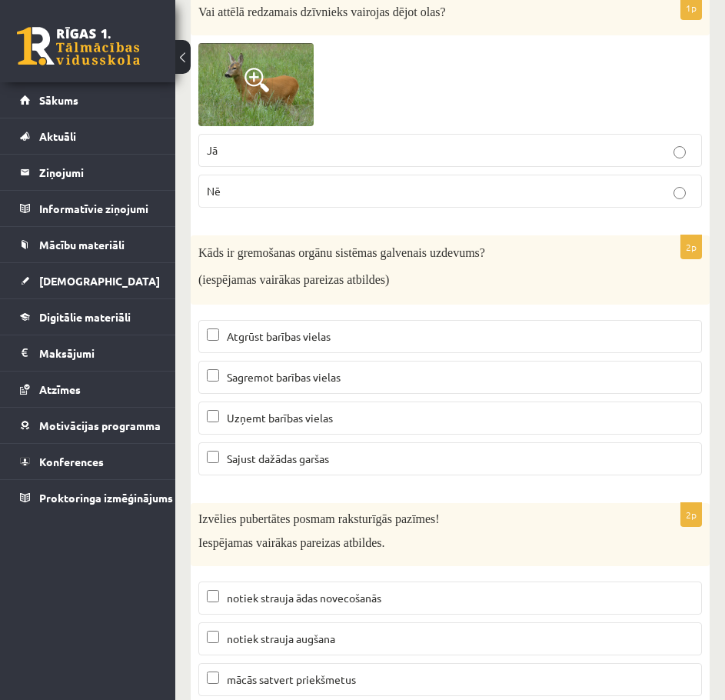
click at [465, 377] on p "Sagremot barības vielas" at bounding box center [450, 377] width 487 height 16
click at [352, 428] on label "Uzņemt barības vielas" at bounding box center [450, 418] width 504 height 33
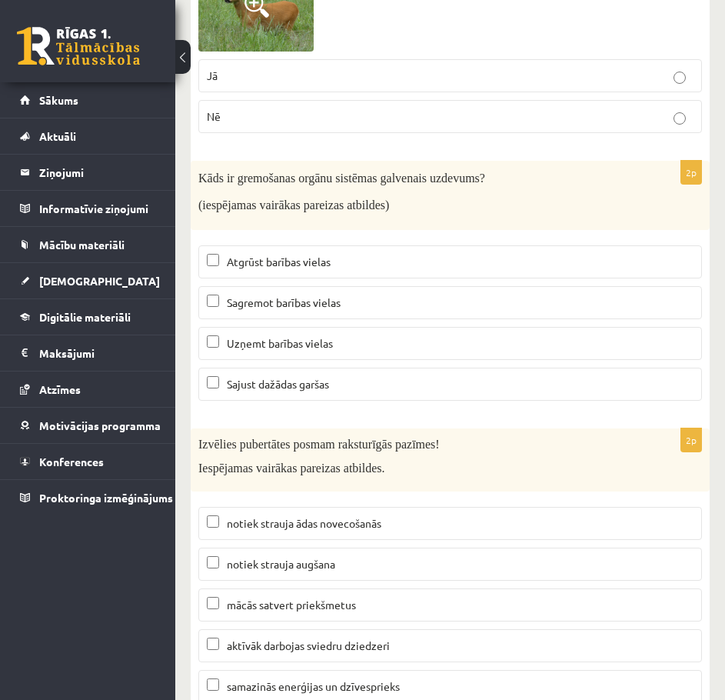
scroll to position [5402, 0]
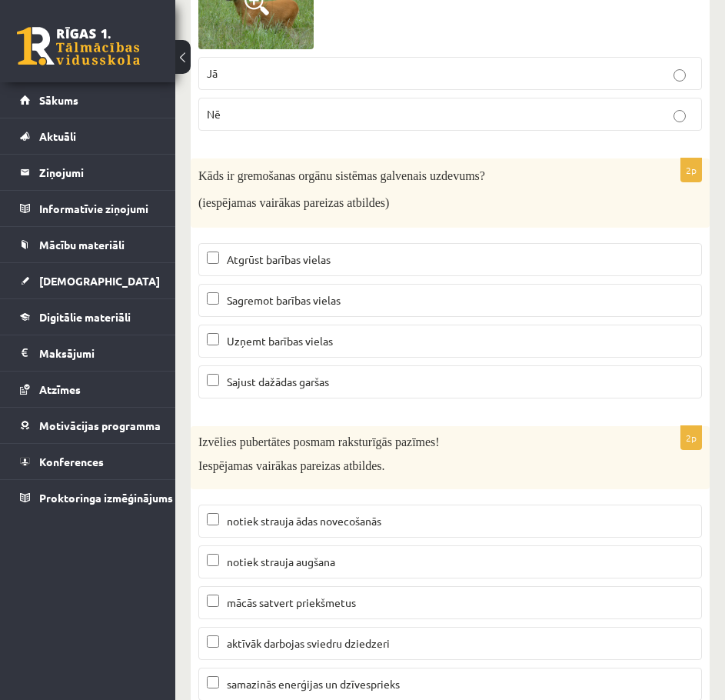
click at [526, 562] on p "notiek strauja augšana" at bounding box center [450, 562] width 487 height 16
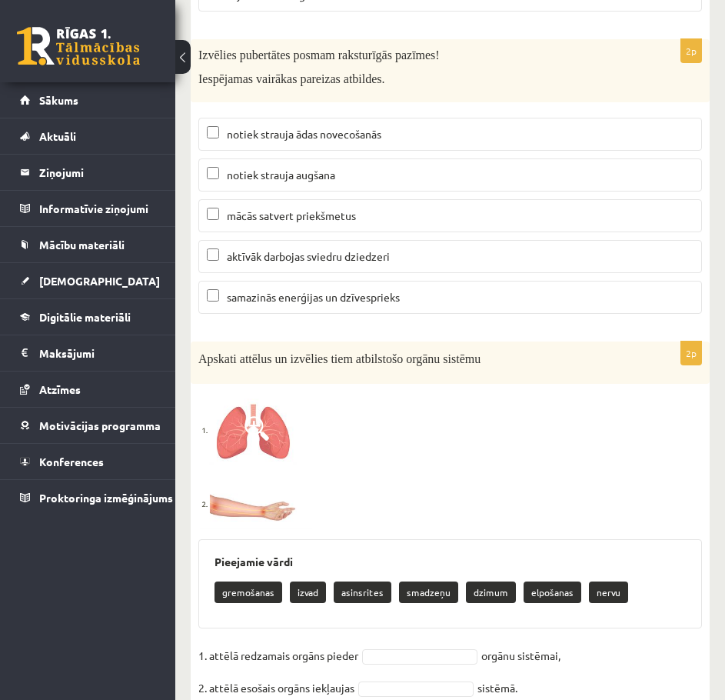
scroll to position [5786, 0]
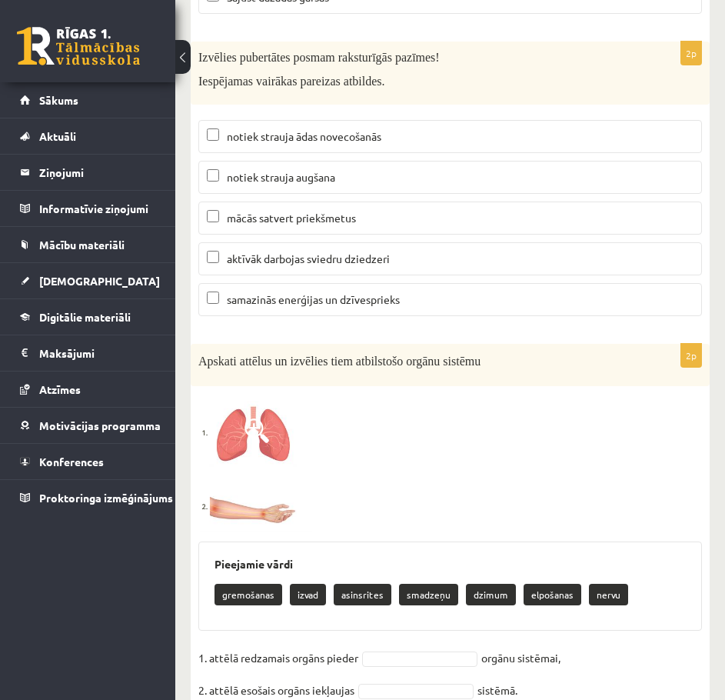
click at [412, 263] on p "aktīvāk darbojas sviedru dziedzeri" at bounding box center [450, 259] width 487 height 16
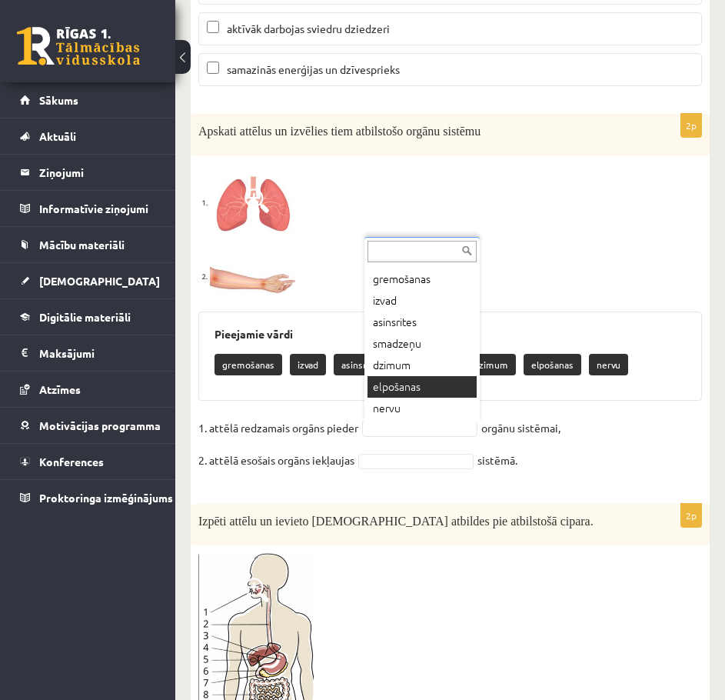
scroll to position [6017, 0]
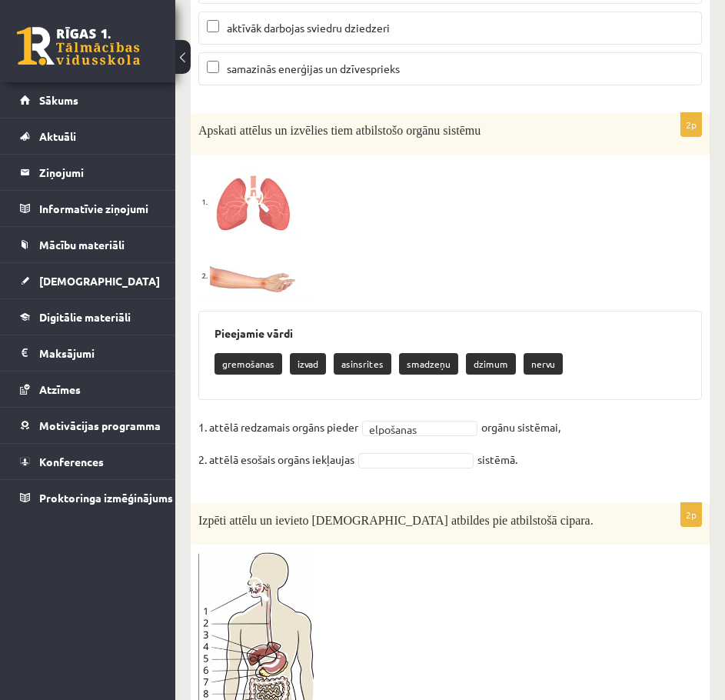
drag, startPoint x: 401, startPoint y: 451, endPoint x: 400, endPoint y: 462, distance: 10.8
click at [401, 452] on fieldset "1. attēlā redzamais orgāns pieder elpošanas ********* orgānu sistēmai, 2. attēl…" at bounding box center [450, 447] width 504 height 65
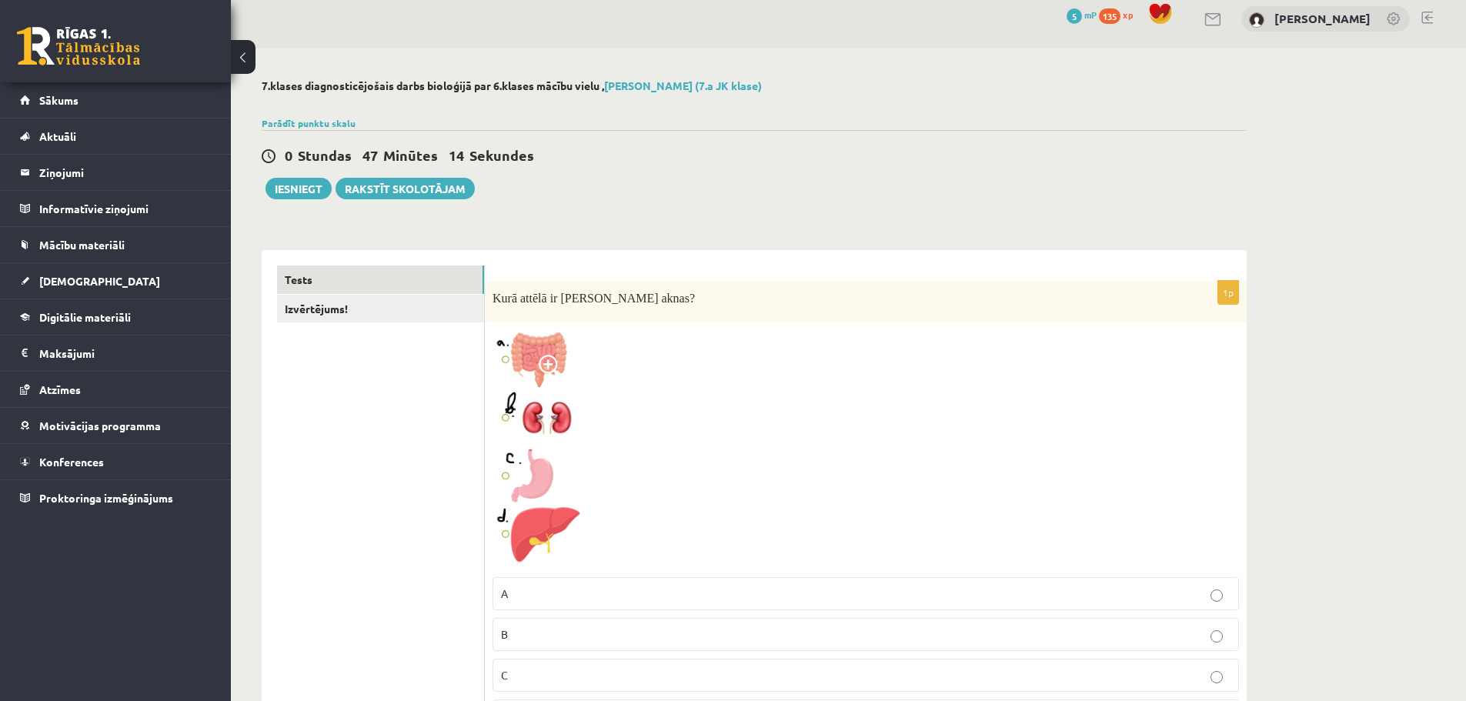
scroll to position [0, 0]
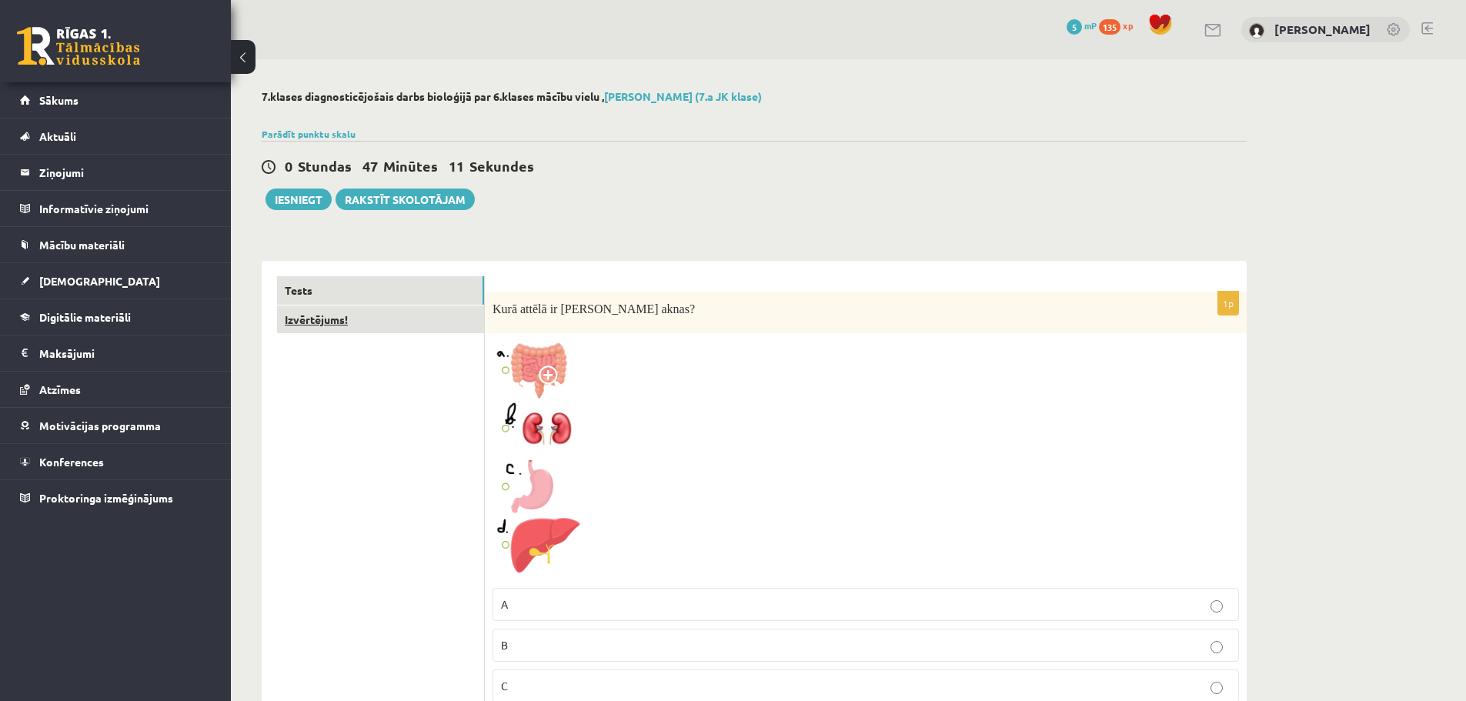
click at [392, 325] on link "Izvērtējums!" at bounding box center [380, 319] width 207 height 28
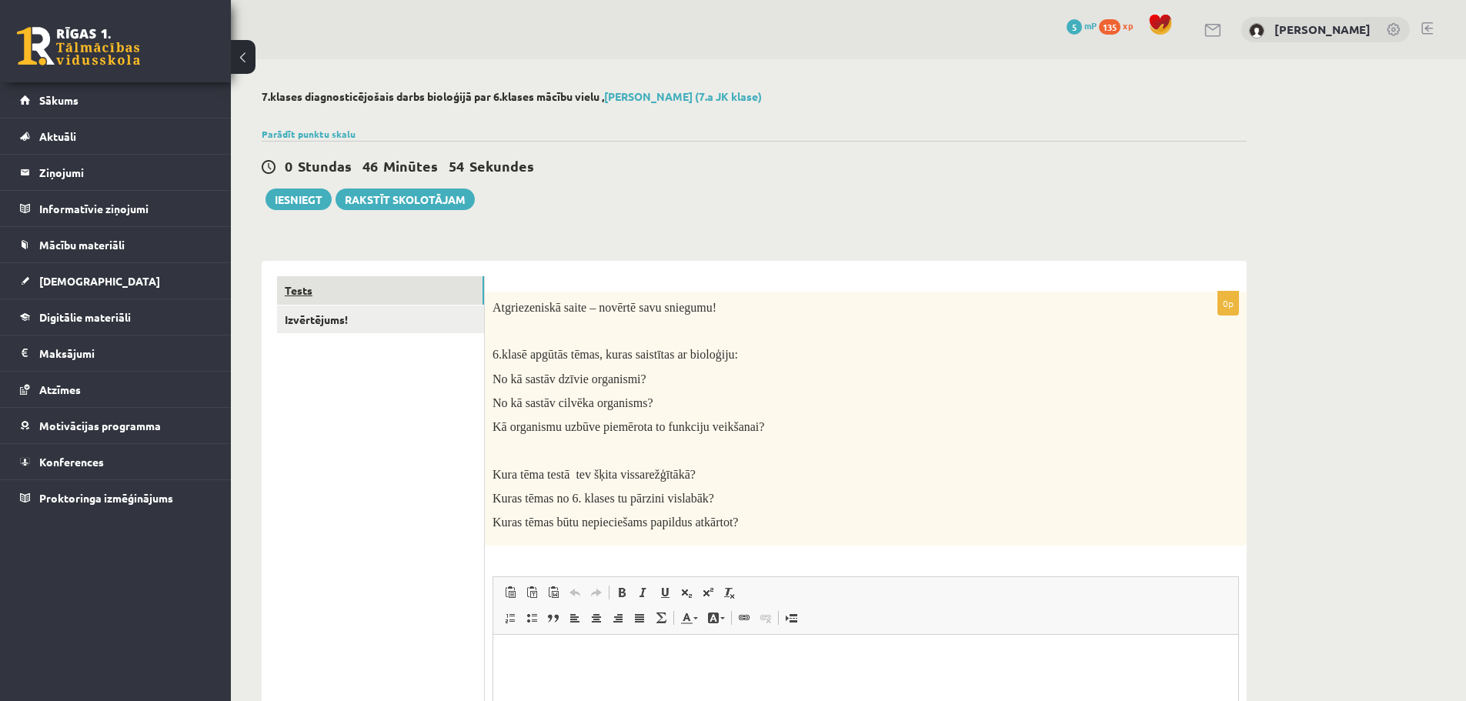
click at [396, 289] on link "Tests" at bounding box center [380, 290] width 207 height 28
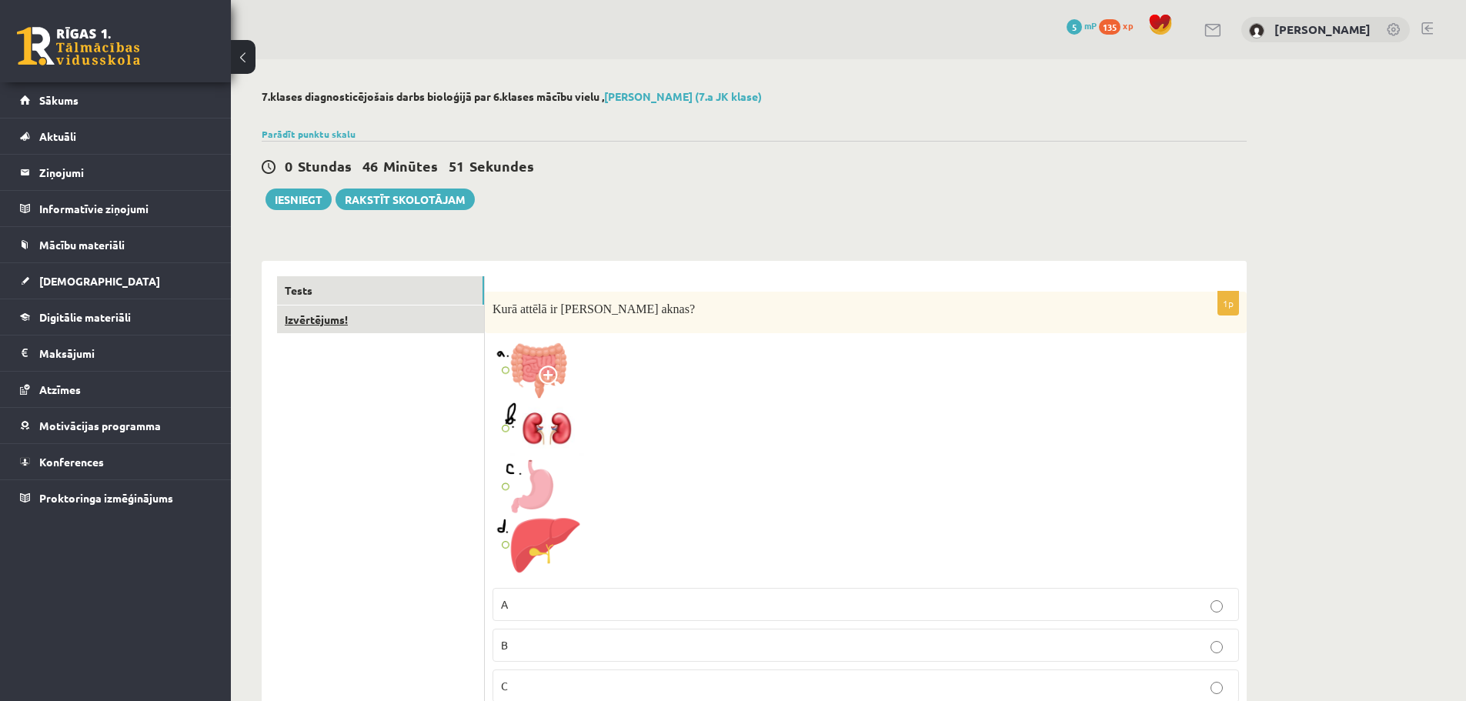
click at [391, 324] on link "Izvērtējums!" at bounding box center [380, 319] width 207 height 28
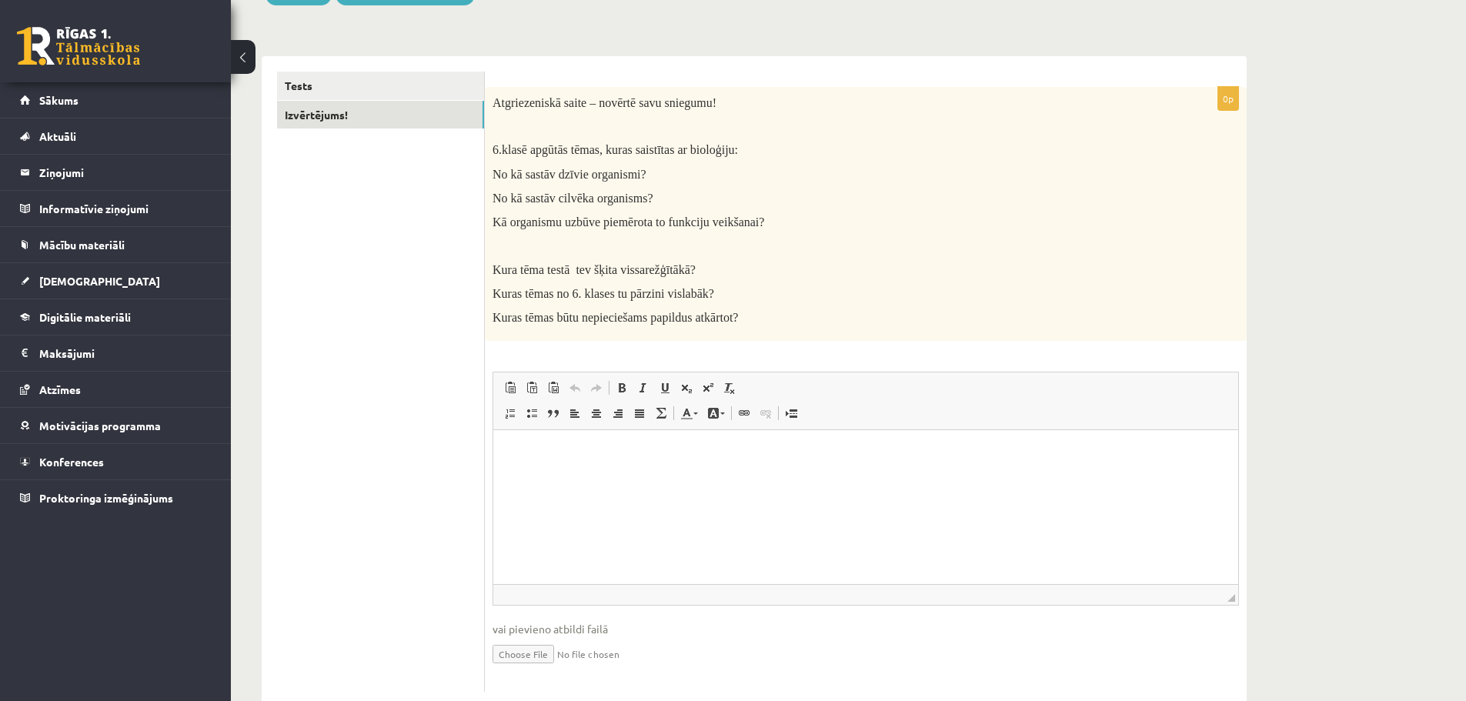
scroll to position [231, 0]
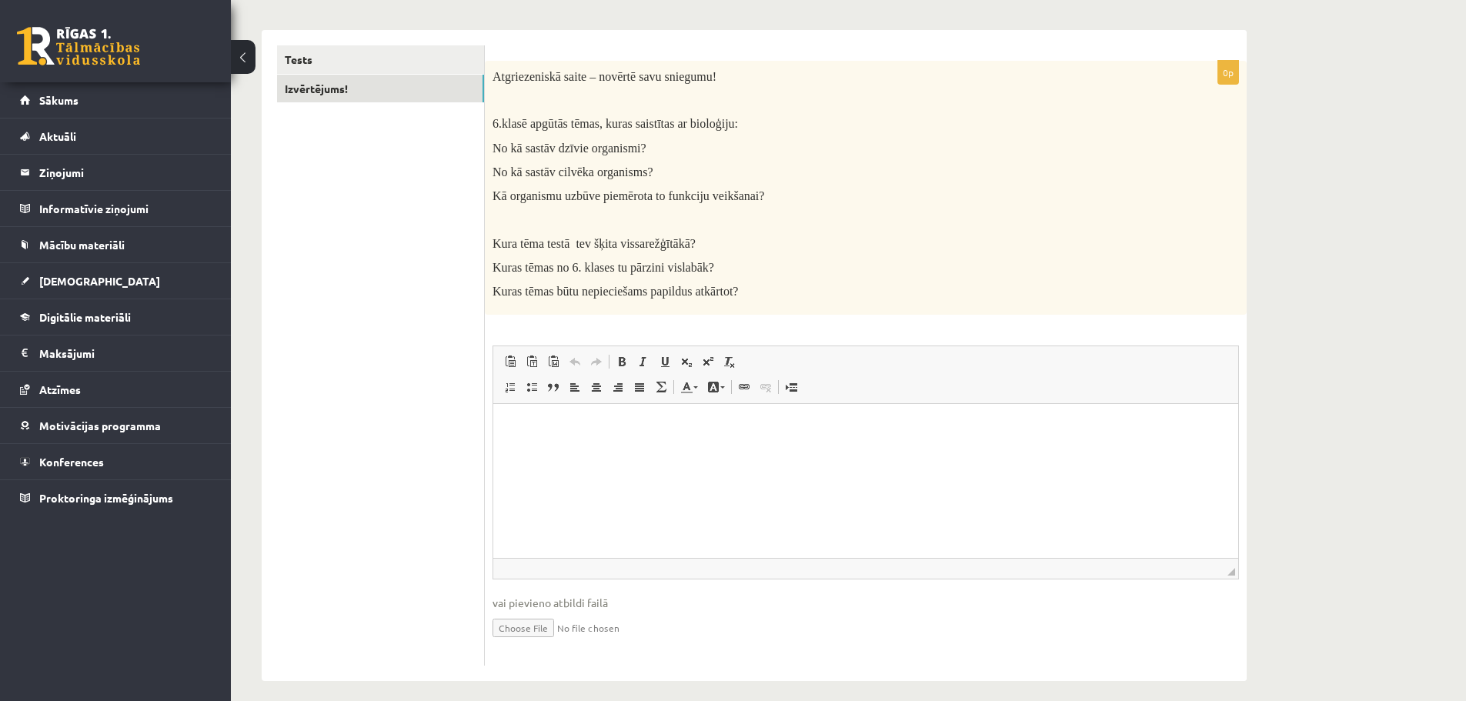
click at [649, 435] on p "Визуальный текстовый редактор, wiswyg-editor-user-answer-47363730155000" at bounding box center [866, 427] width 714 height 16
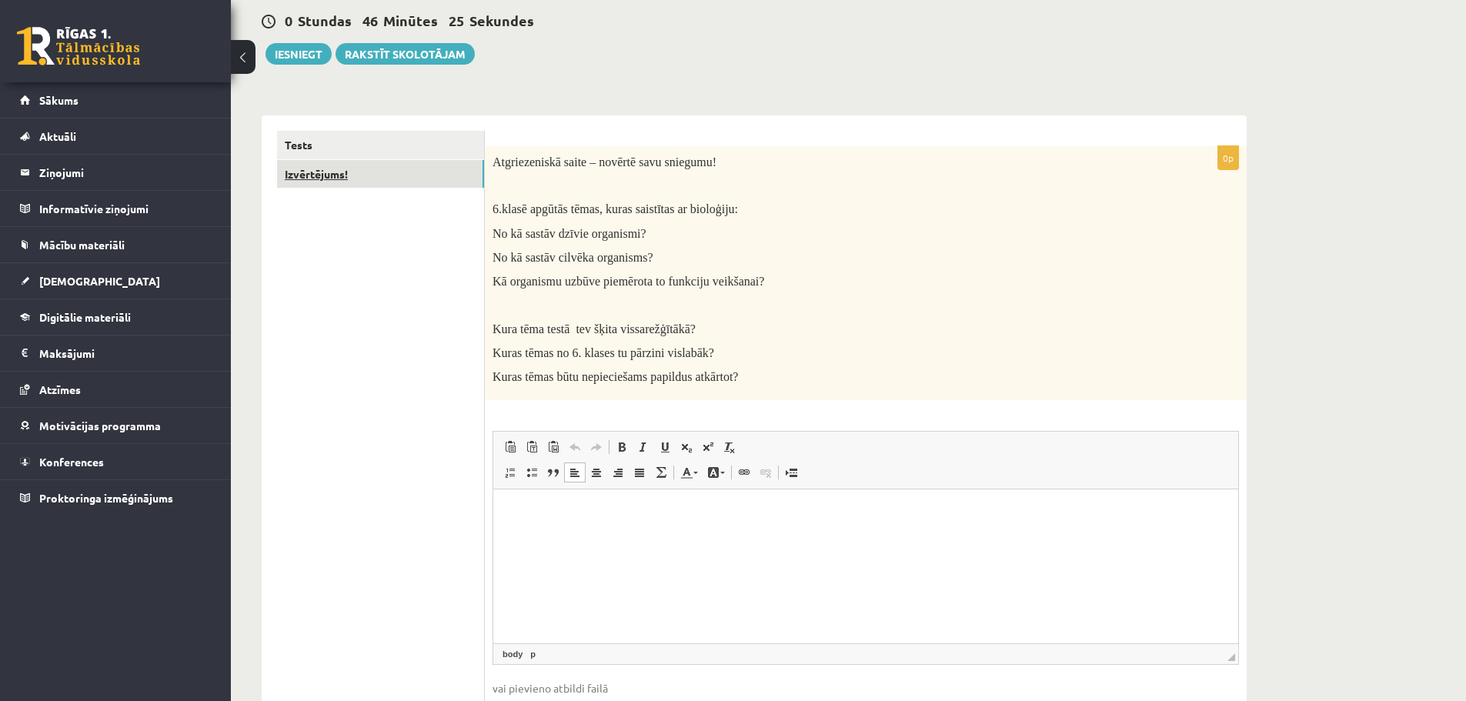
scroll to position [77, 0]
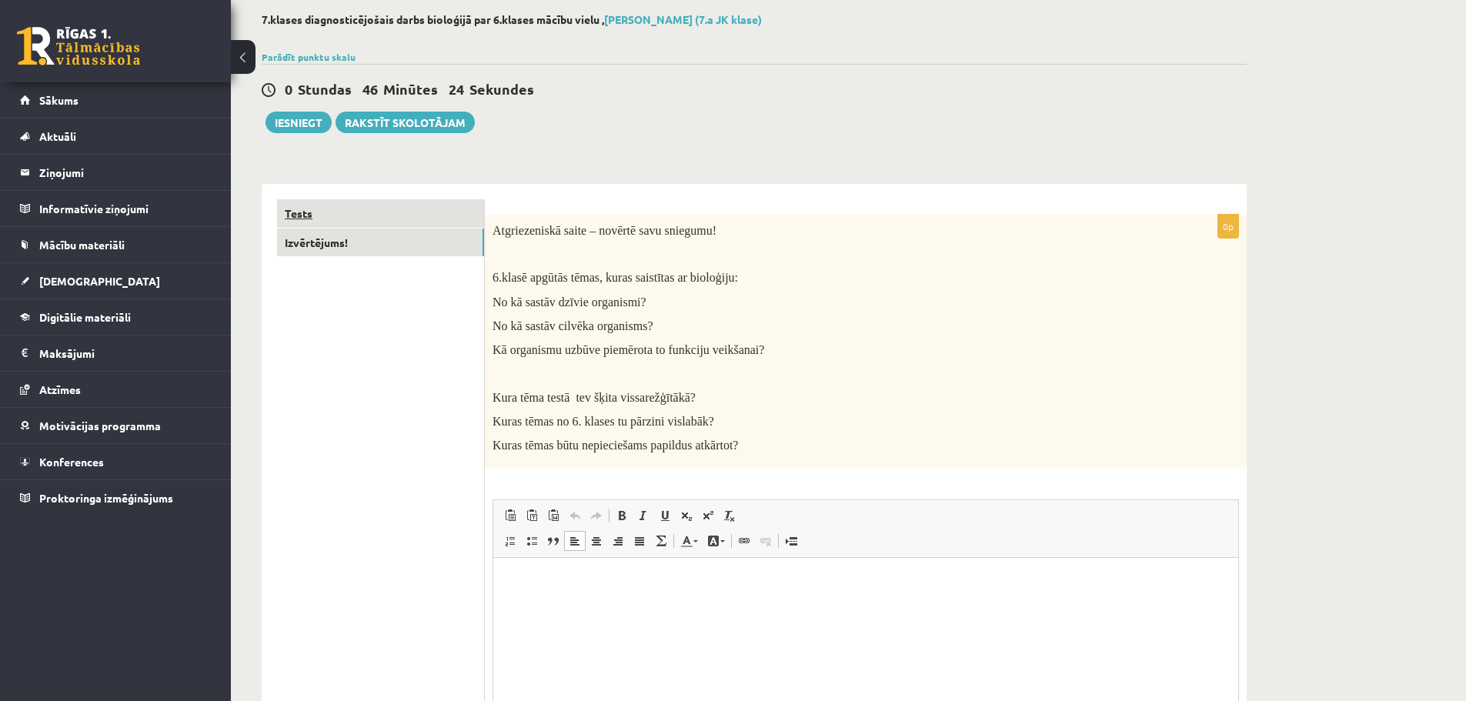
click at [391, 208] on link "Tests" at bounding box center [380, 213] width 207 height 28
click at [376, 218] on link "Tests" at bounding box center [380, 213] width 207 height 28
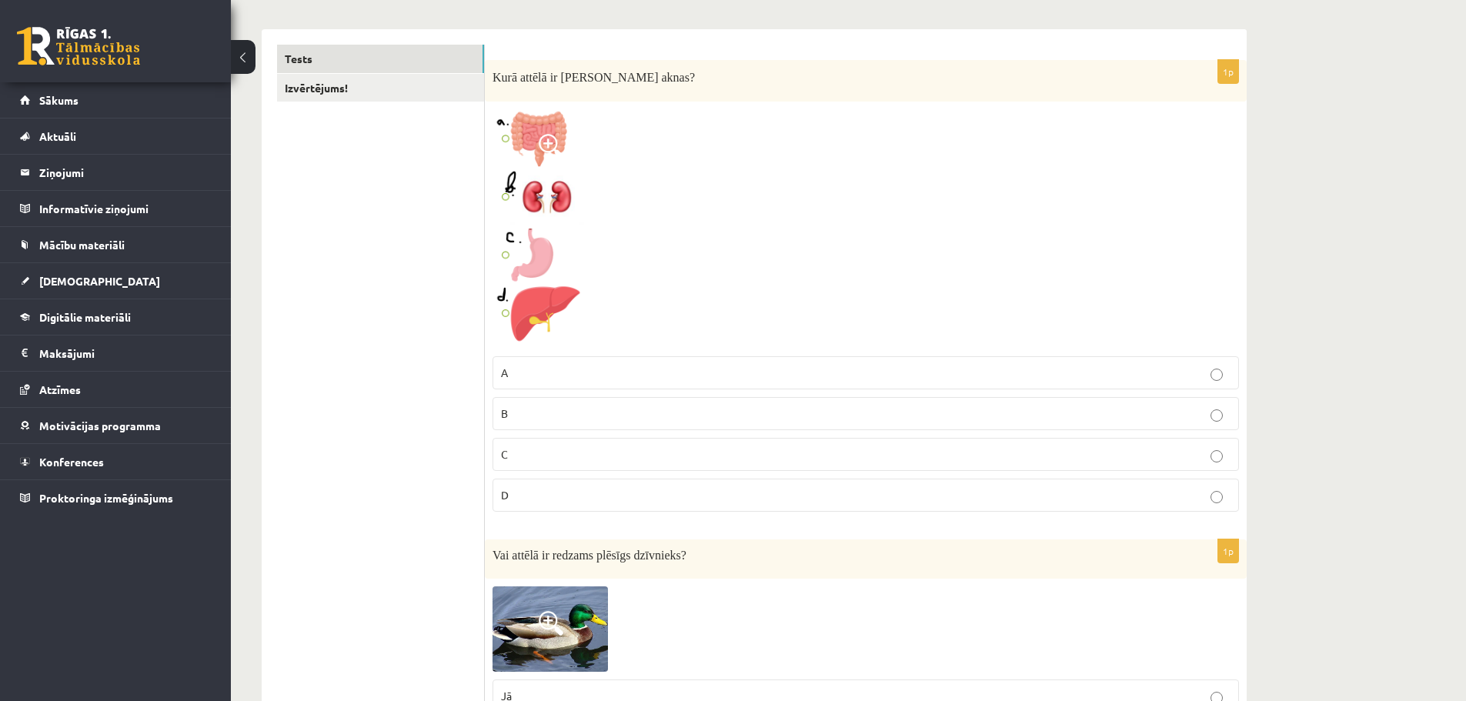
scroll to position [0, 0]
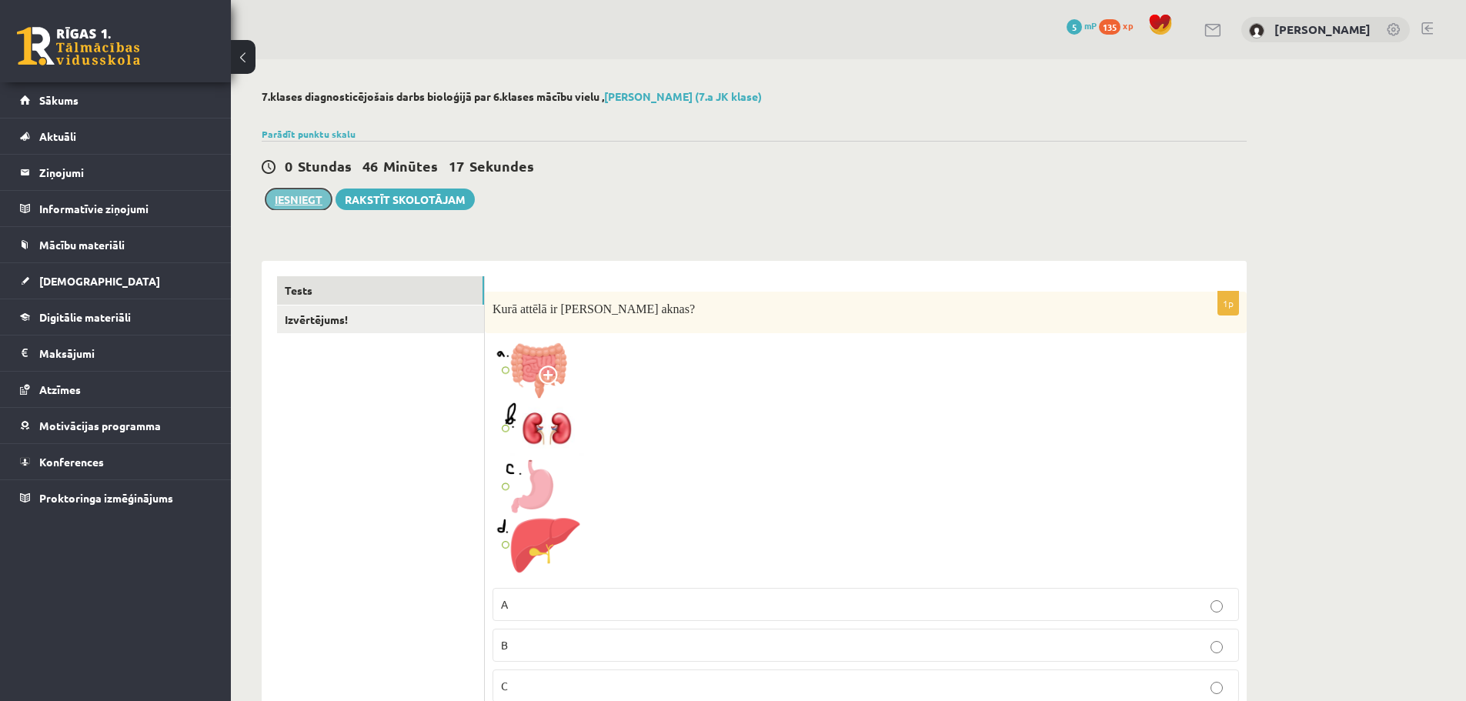
click at [297, 196] on button "Iesniegt" at bounding box center [298, 199] width 66 height 22
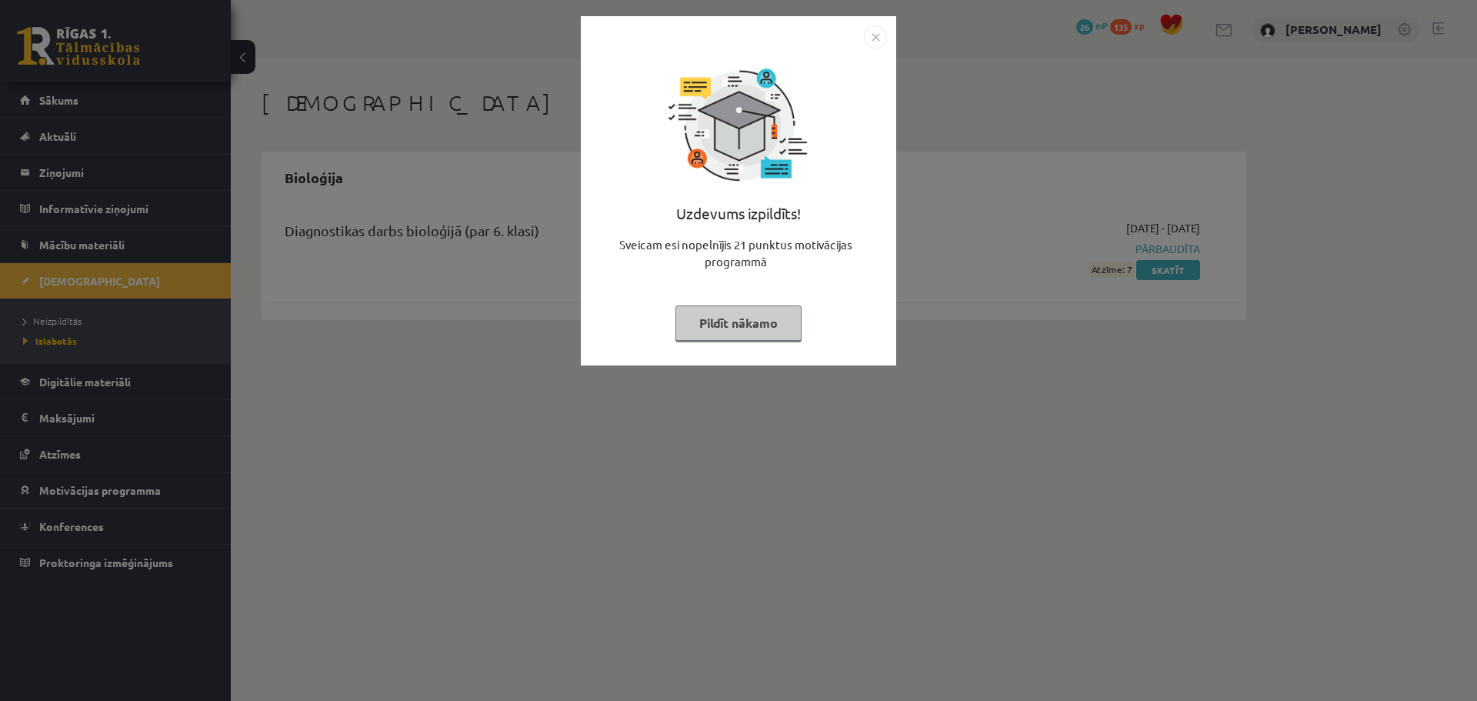
click at [719, 320] on button "Pildīt nākamo" at bounding box center [738, 322] width 126 height 35
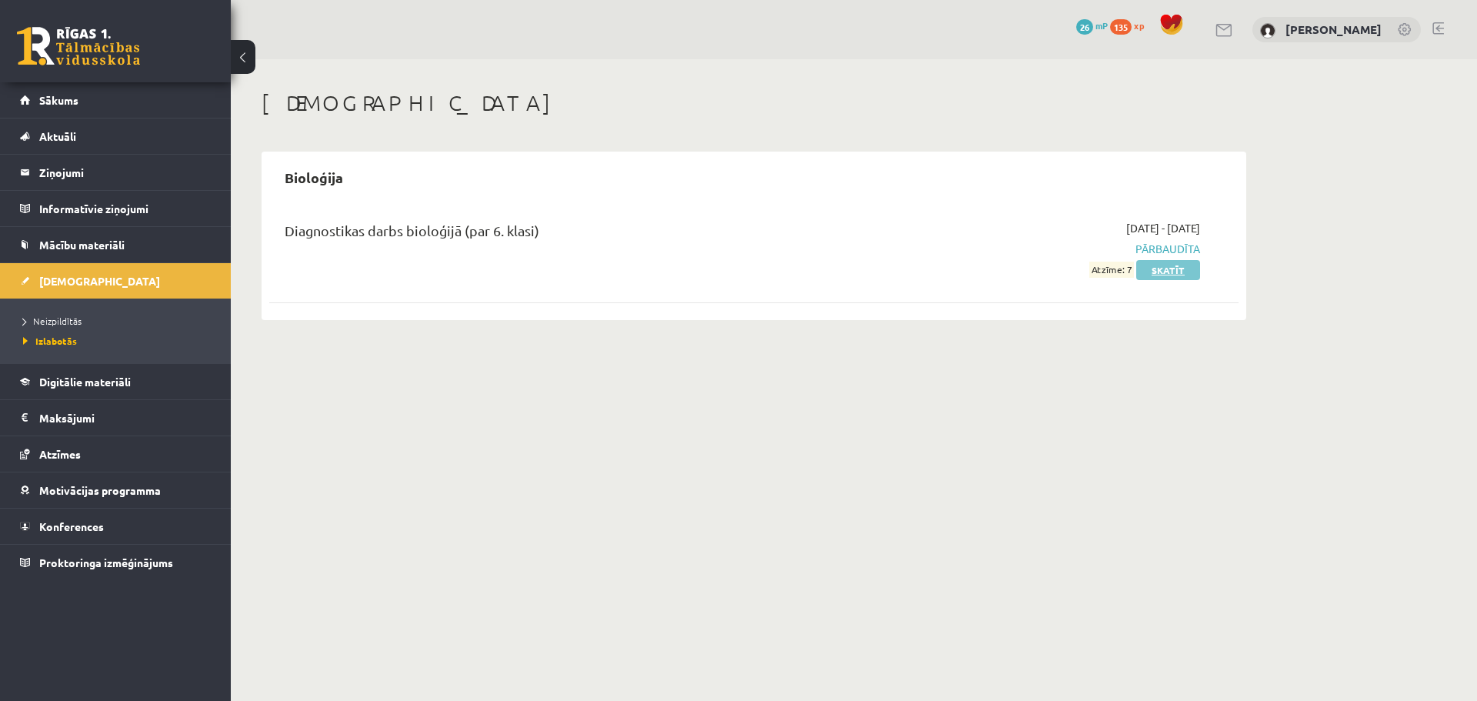
click at [1157, 269] on link "Skatīt" at bounding box center [1168, 270] width 64 height 20
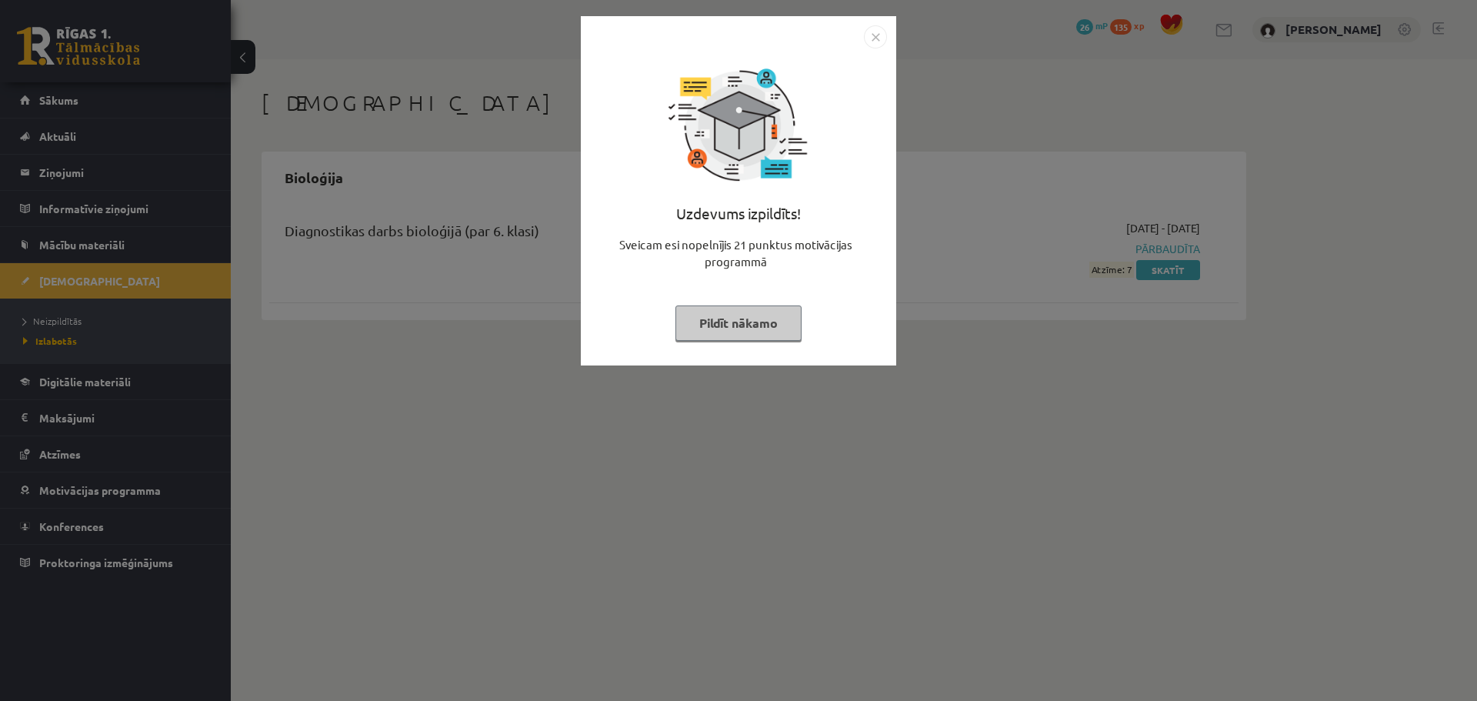
click at [738, 318] on button "Pildīt nākamo" at bounding box center [738, 322] width 126 height 35
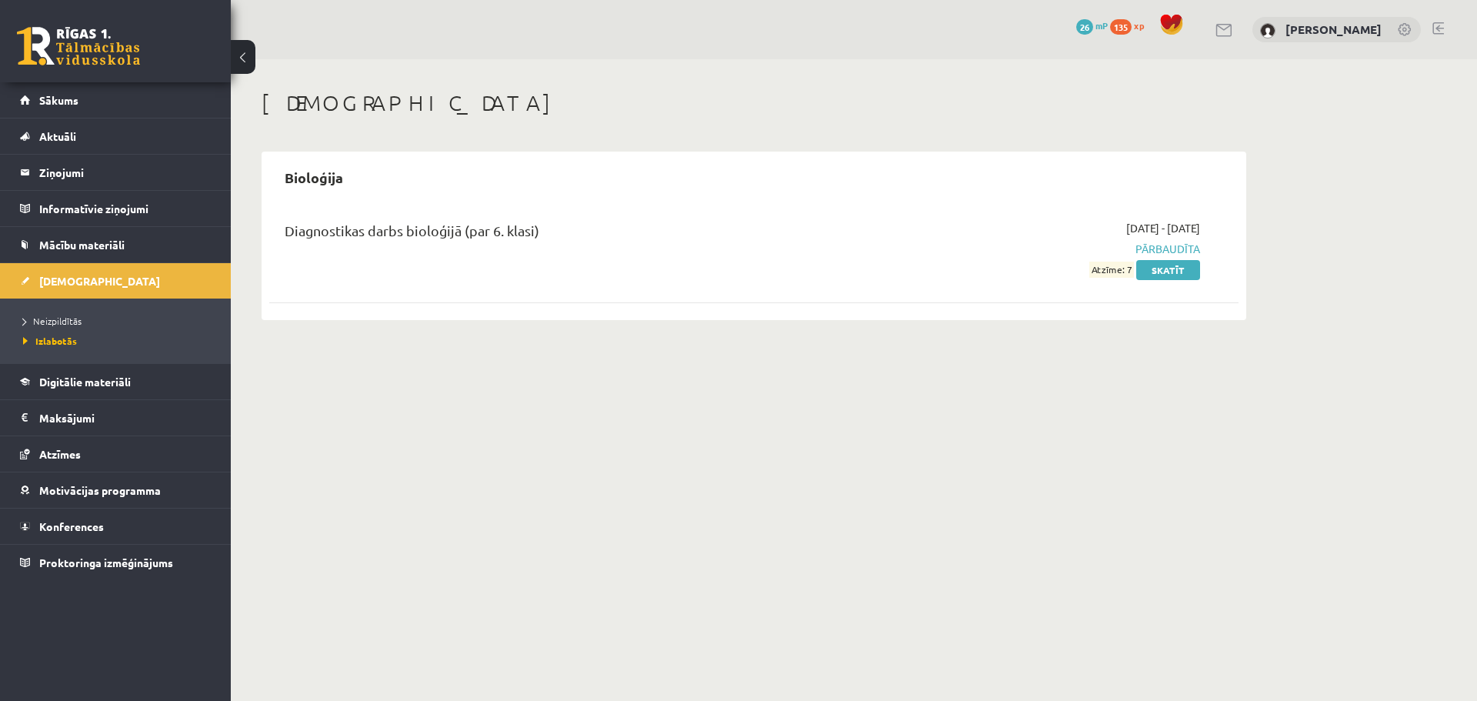
click at [1121, 272] on span "Atzīme: 7" at bounding box center [1111, 270] width 45 height 16
click at [1261, 239] on div "Ieskaites Bioloģija Diagnostikas darbs bioloģijā (par 6. klasi) 2025-09-01 - 20…" at bounding box center [754, 205] width 1046 height 292
click at [48, 276] on span "[DEMOGRAPHIC_DATA]" at bounding box center [99, 281] width 121 height 14
